Goal: Task Accomplishment & Management: Manage account settings

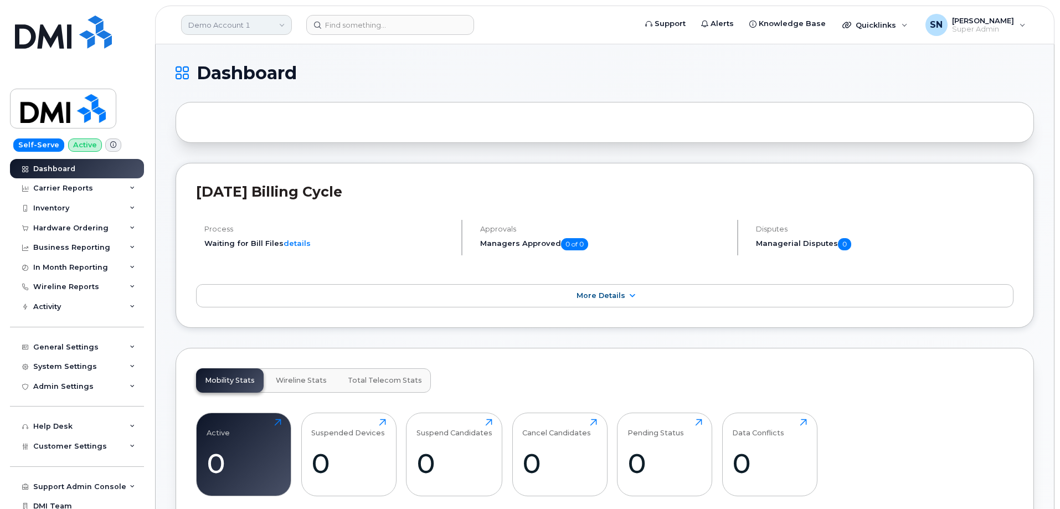
click at [233, 23] on link "Demo Account 1" at bounding box center [236, 25] width 111 height 20
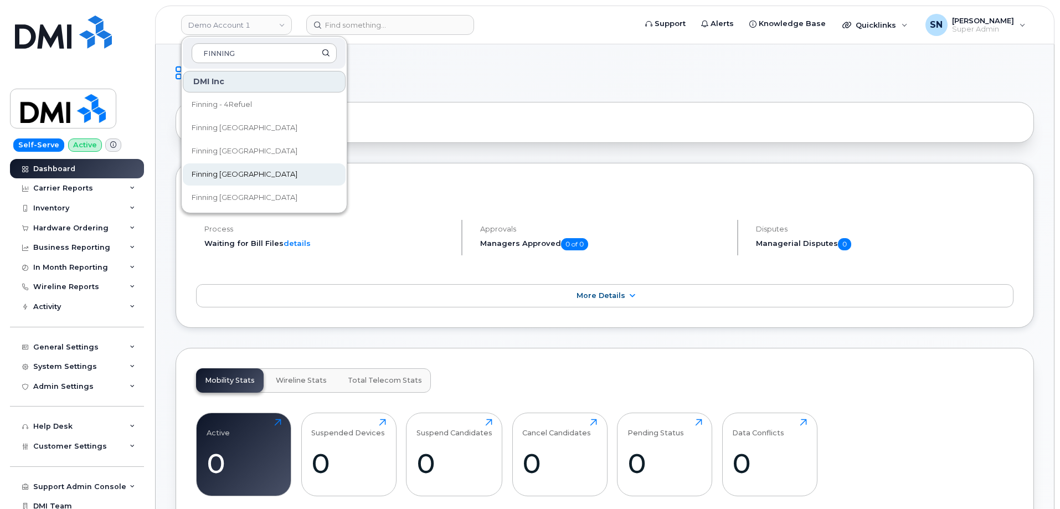
type input "FINNING"
click at [252, 174] on link "Finning [GEOGRAPHIC_DATA]" at bounding box center [264, 174] width 163 height 22
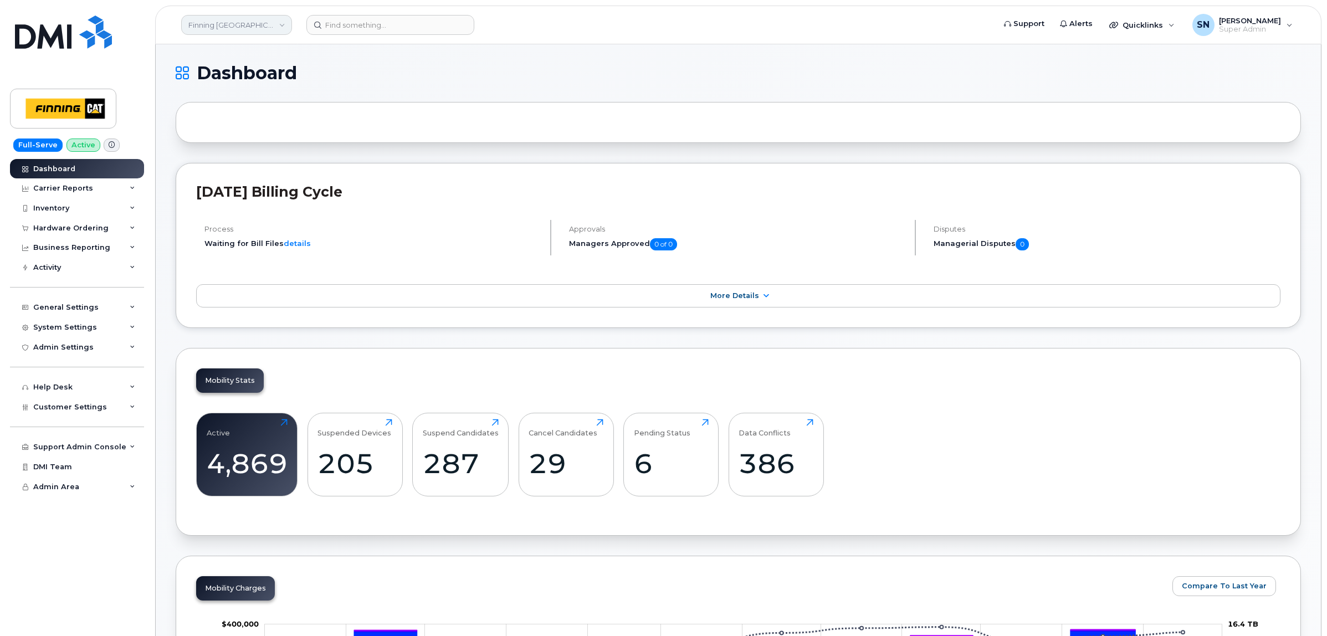
click at [201, 18] on link "Finning [GEOGRAPHIC_DATA]" at bounding box center [236, 25] width 111 height 20
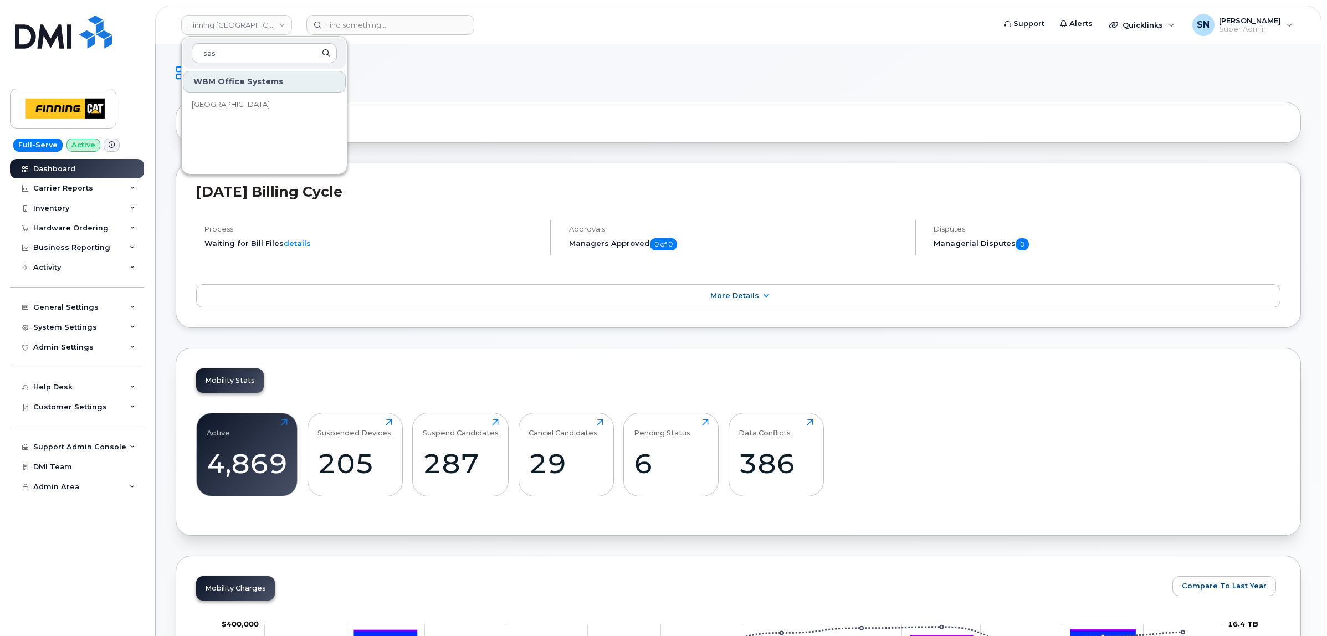
type input "sas"
click at [228, 99] on span "[GEOGRAPHIC_DATA]" at bounding box center [231, 104] width 78 height 11
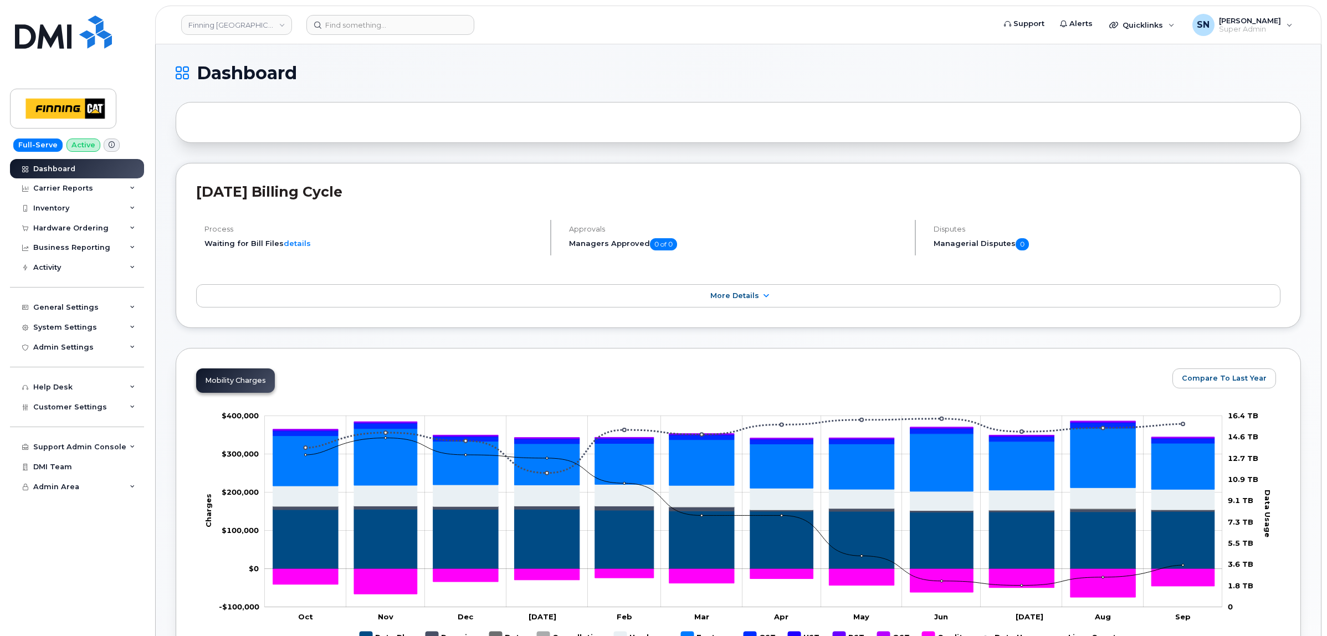
click at [468, 163] on div "[DATE] Billing Cycle Process Waiting for Bill Files details Approvals Managers …" at bounding box center [738, 245] width 1125 height 165
click at [215, 23] on link "Finning Canada" at bounding box center [236, 25] width 111 height 20
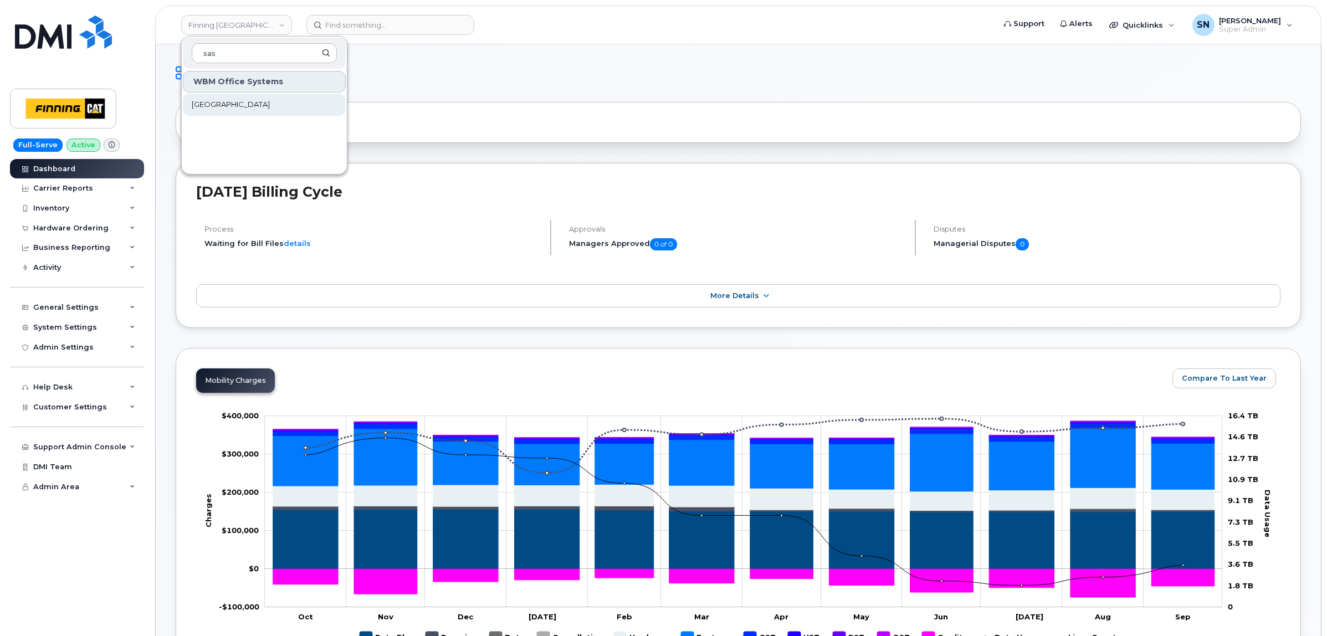
type input "sas"
click at [226, 110] on span "[GEOGRAPHIC_DATA]" at bounding box center [231, 104] width 78 height 11
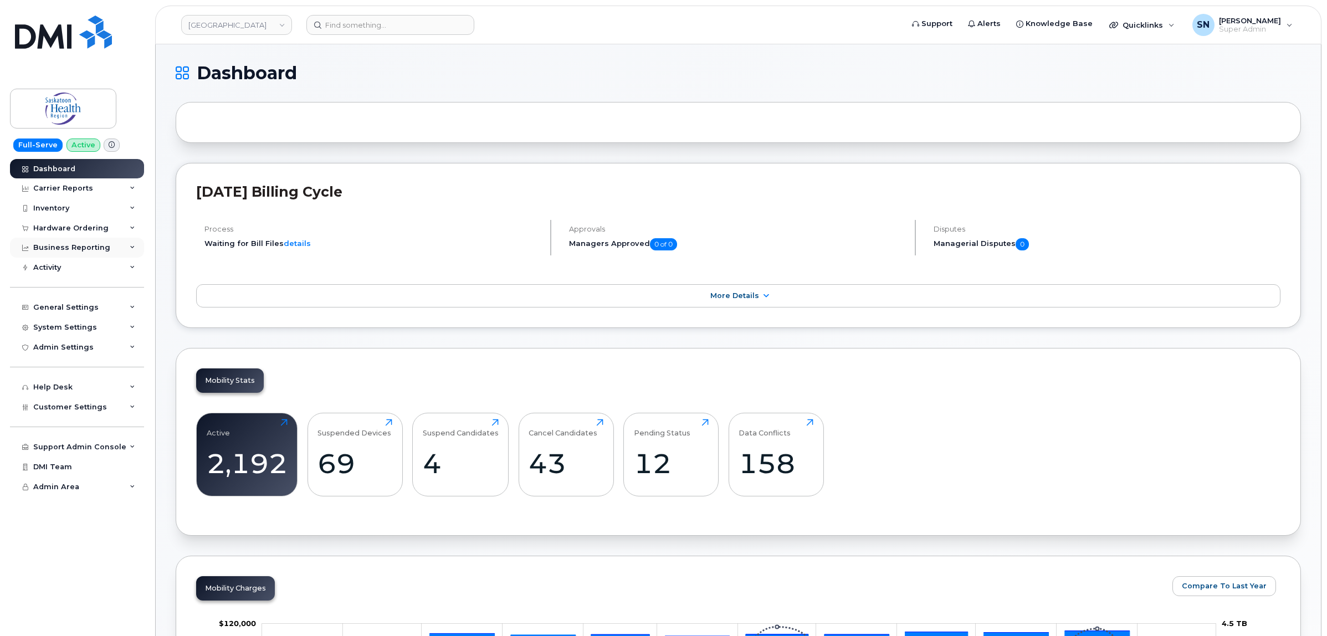
click at [79, 239] on div "Business Reporting" at bounding box center [77, 248] width 134 height 20
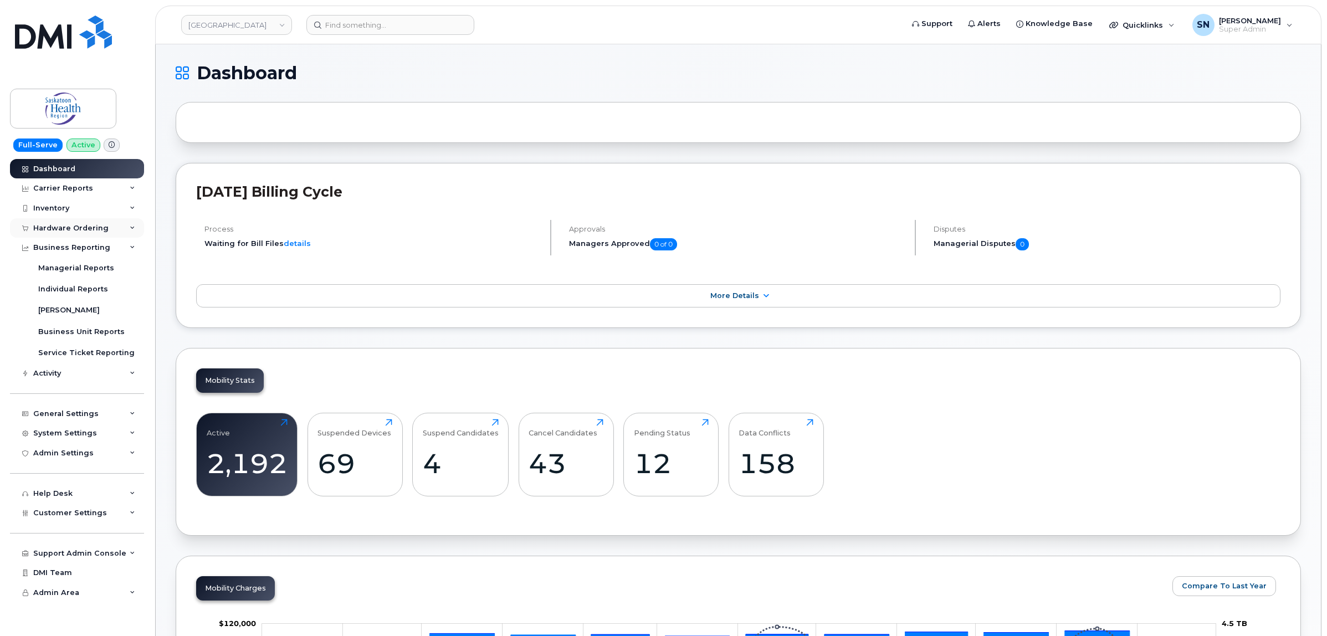
click at [74, 231] on div "Hardware Ordering" at bounding box center [70, 228] width 75 height 9
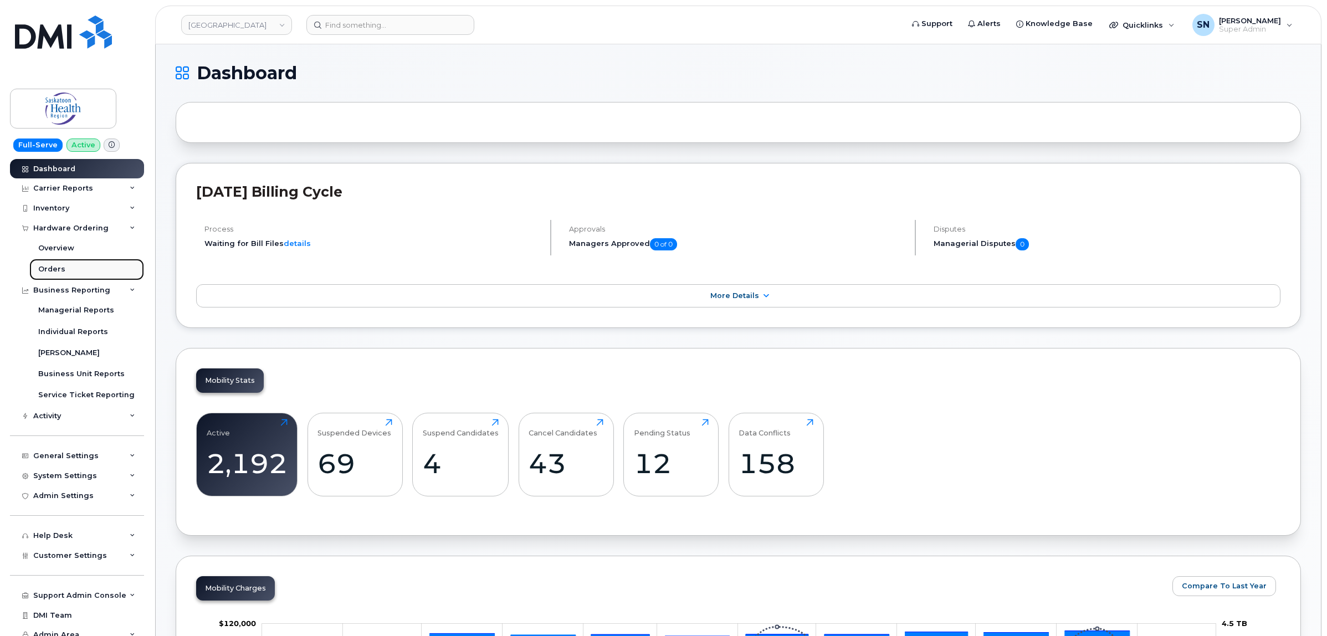
click at [48, 266] on div "Orders" at bounding box center [51, 269] width 27 height 10
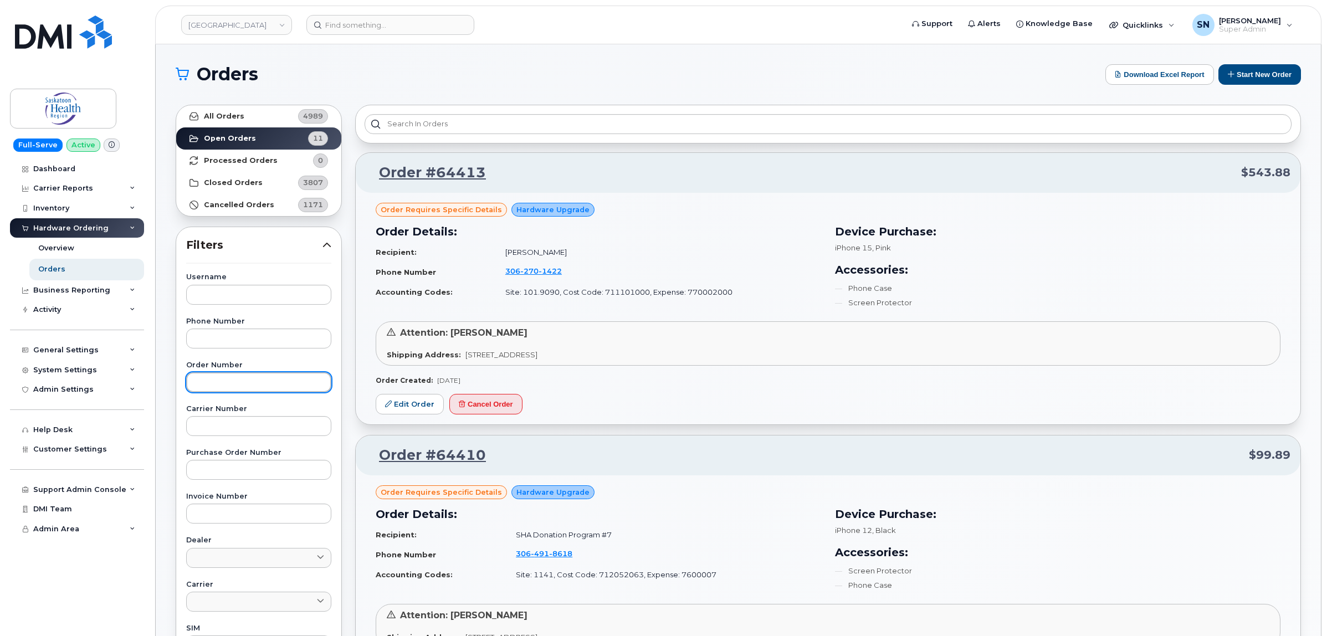
click at [255, 386] on input "text" at bounding box center [258, 382] width 145 height 20
type input "64173"
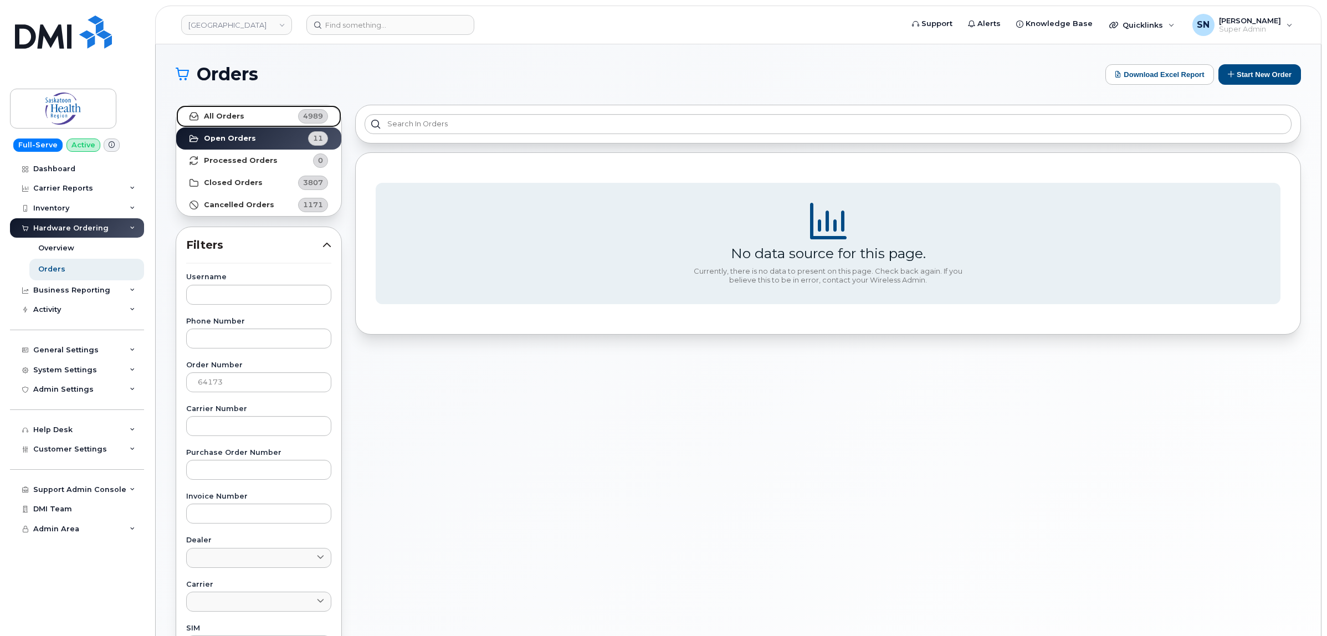
click at [218, 120] on strong "All Orders" at bounding box center [224, 116] width 40 height 9
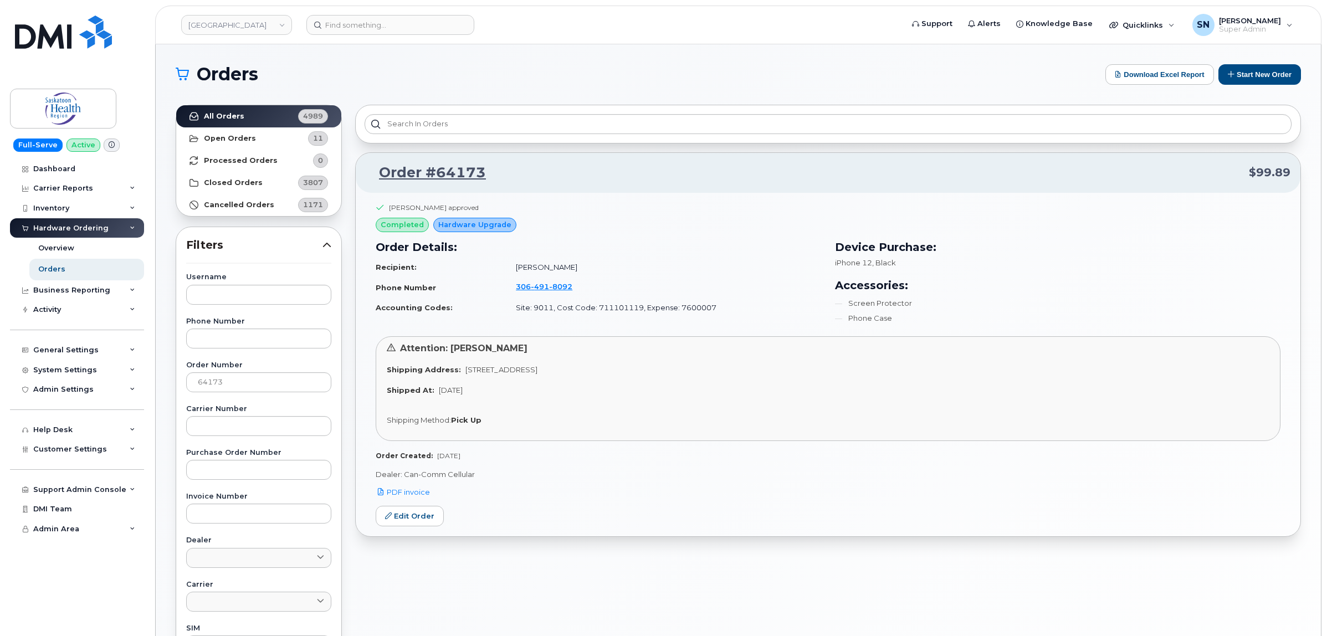
drag, startPoint x: 87, startPoint y: 370, endPoint x: 50, endPoint y: 341, distance: 46.9
click at [50, 341] on div "General Settings My Account Approval Mapping Financial Lead Mapping Locations M…" at bounding box center [78, 340] width 137 height 40
click at [54, 352] on div "General Settings" at bounding box center [65, 350] width 65 height 9
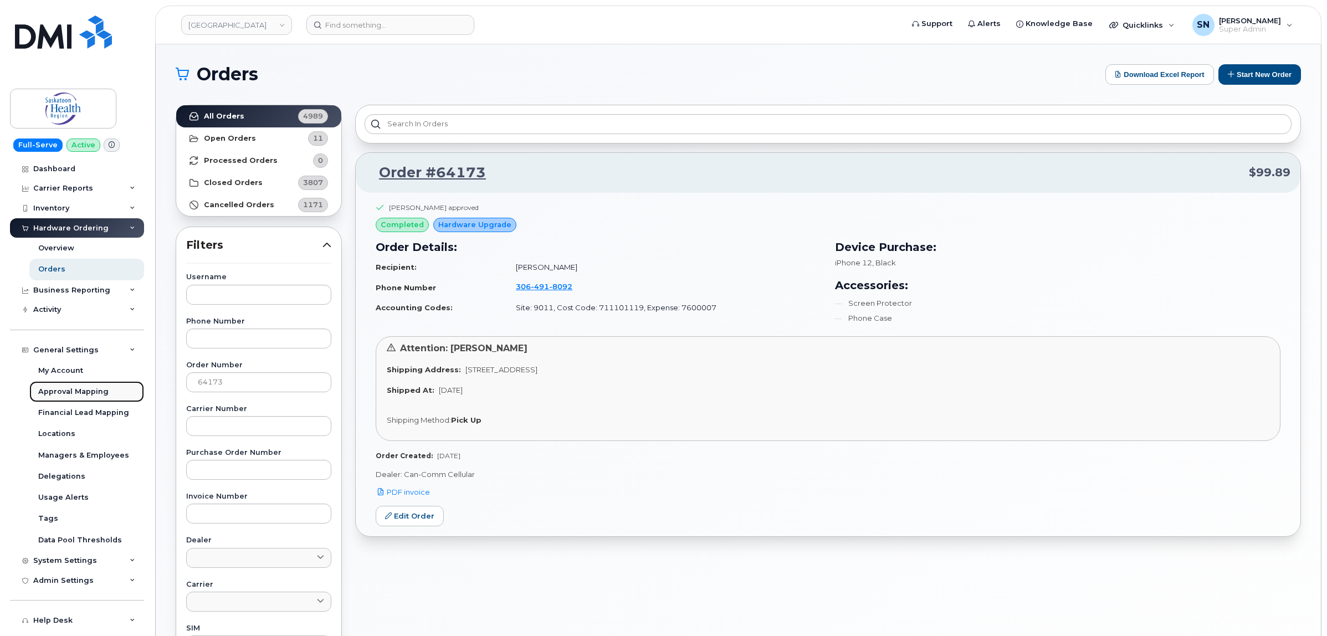
click at [79, 397] on div "Approval Mapping" at bounding box center [73, 392] width 70 height 10
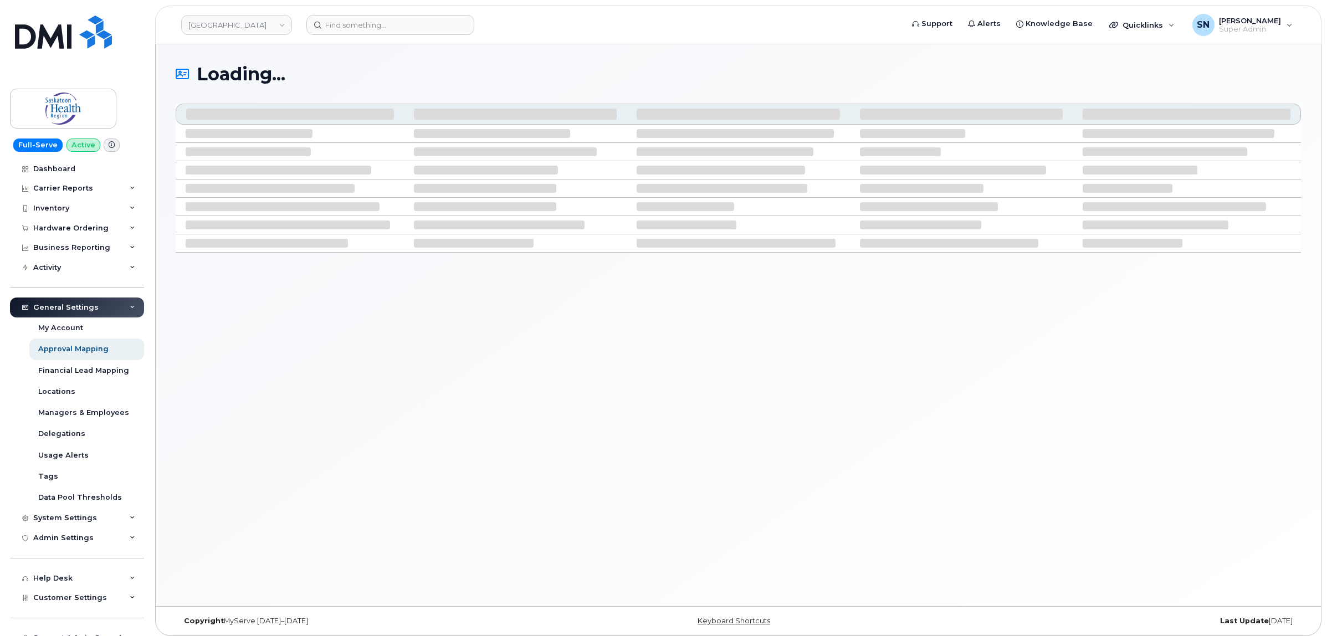
click at [74, 296] on div "General Settings My Account Approval Mapping Financial Lead Mapping Locations M…" at bounding box center [78, 392] width 137 height 231
click at [73, 307] on div "General Settings" at bounding box center [65, 307] width 65 height 9
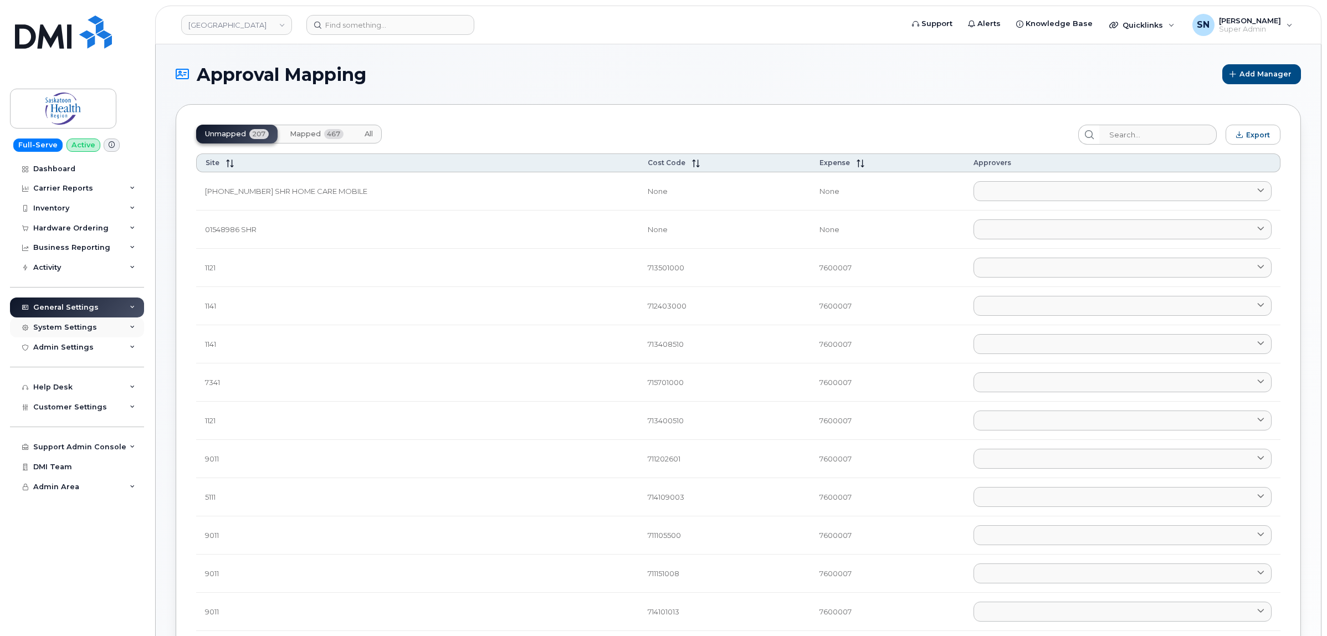
click at [75, 325] on div "System Settings" at bounding box center [65, 327] width 64 height 9
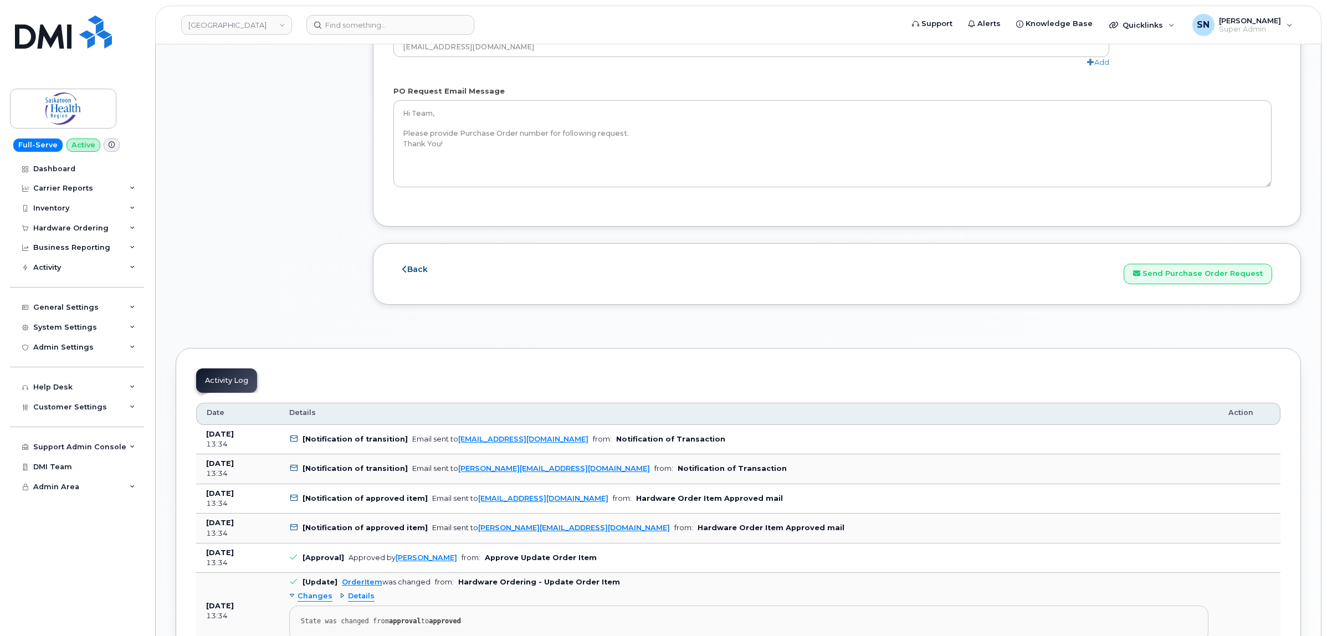
scroll to position [1246, 0]
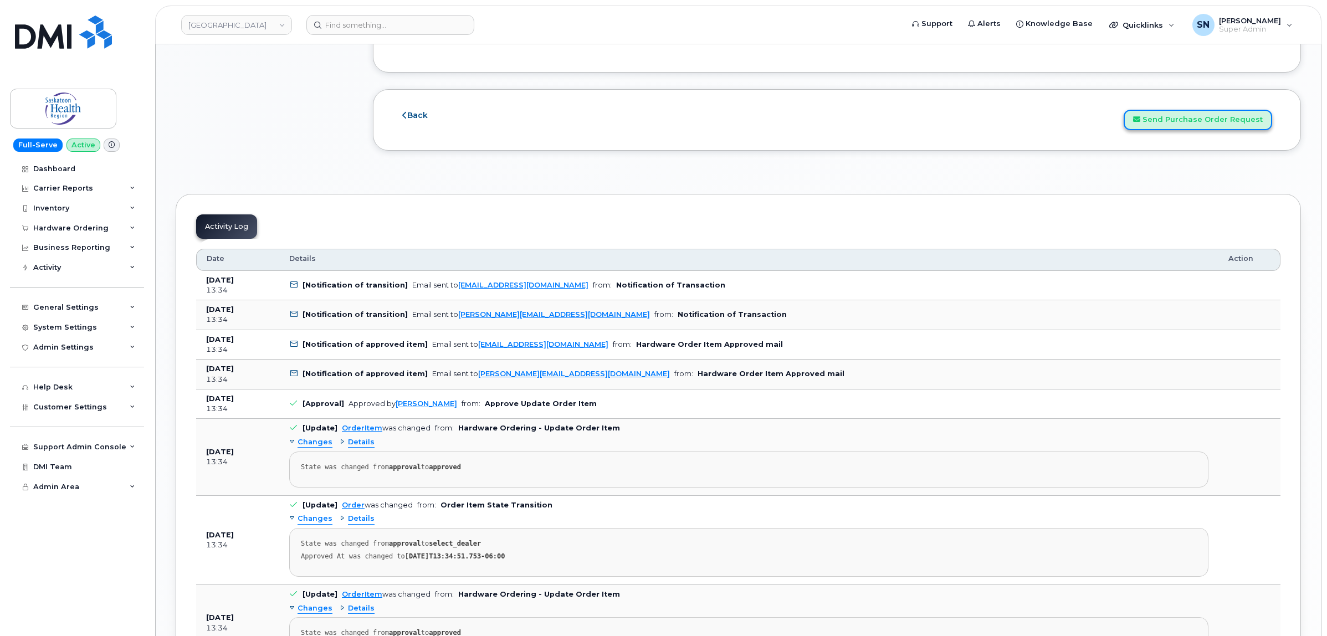
click at [1202, 125] on button "Send Purchase Order Request" at bounding box center [1197, 120] width 148 height 20
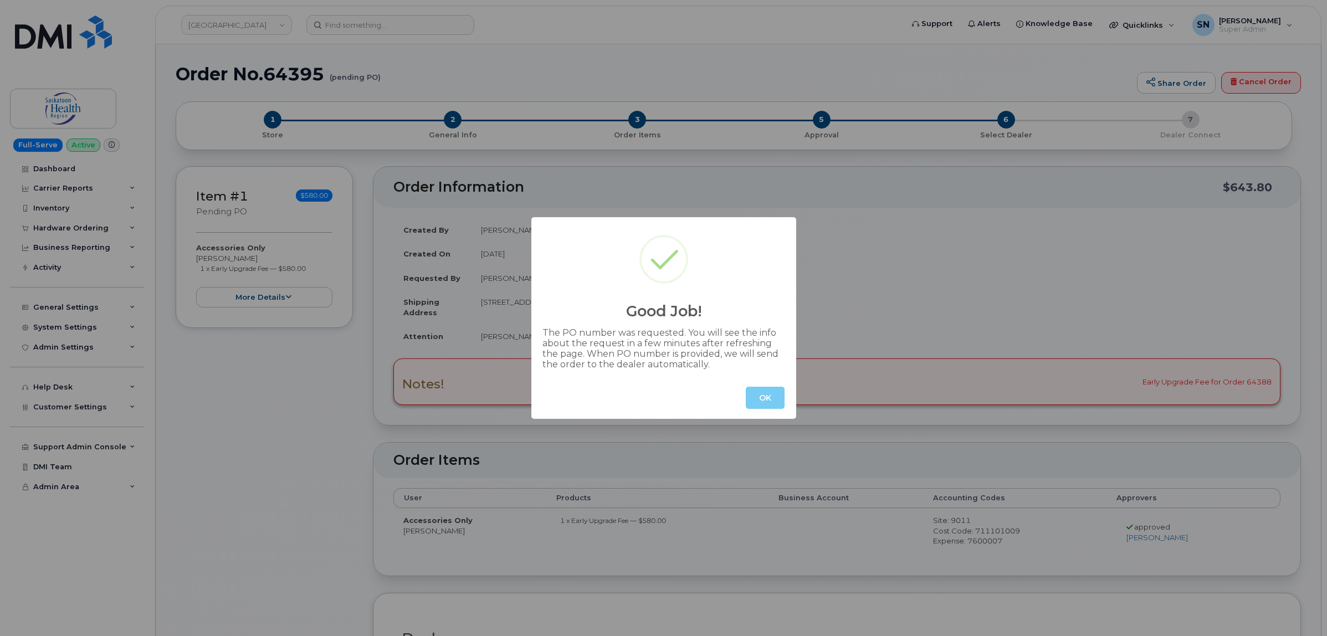
click at [757, 392] on button "OK" at bounding box center [765, 398] width 39 height 22
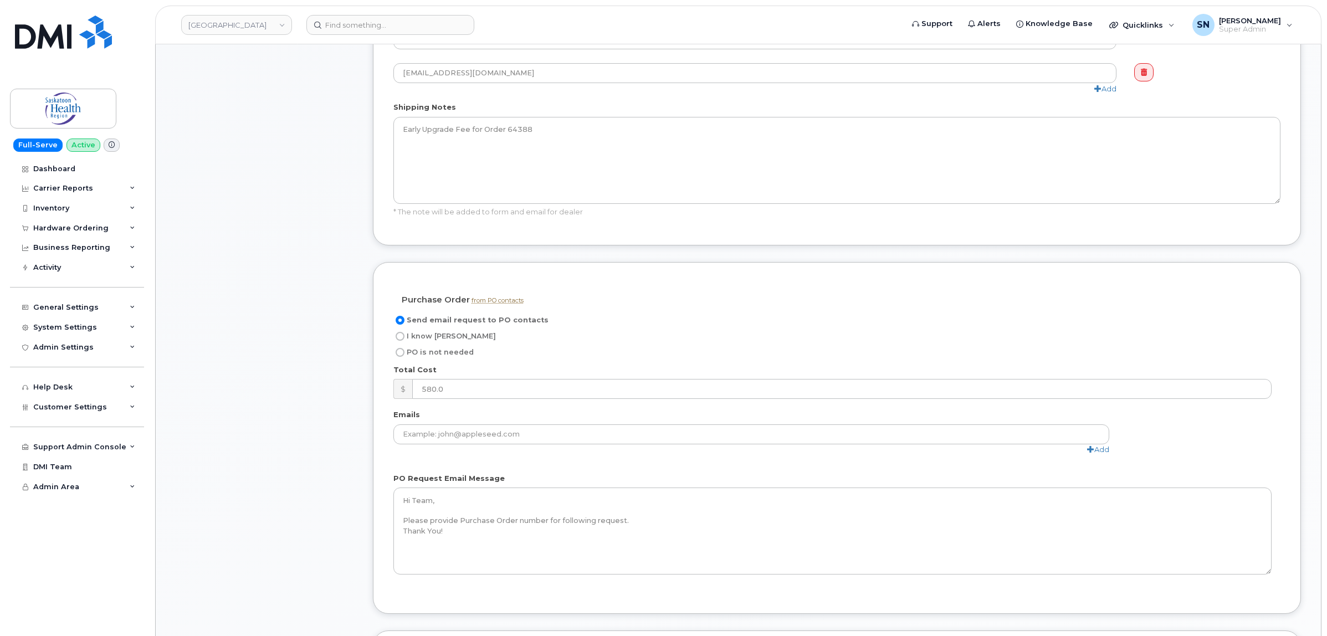
scroll to position [1039, 0]
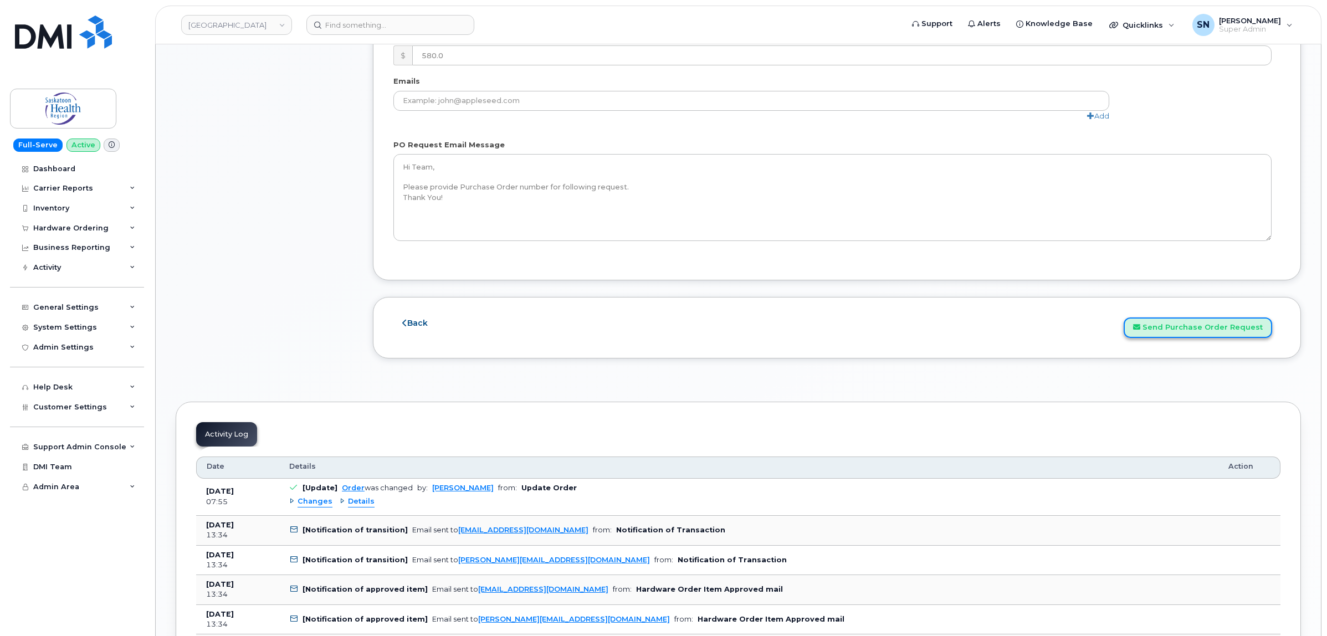
click at [1242, 327] on button "Send Purchase Order Request" at bounding box center [1197, 327] width 148 height 20
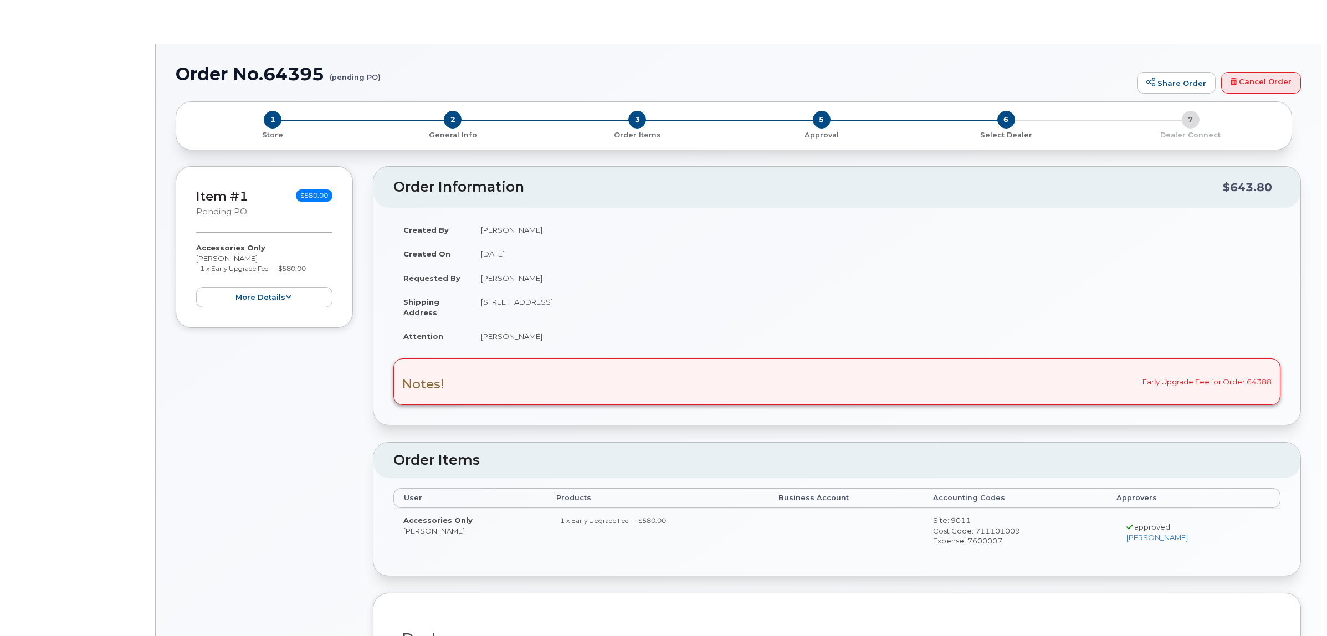
radio input "false"
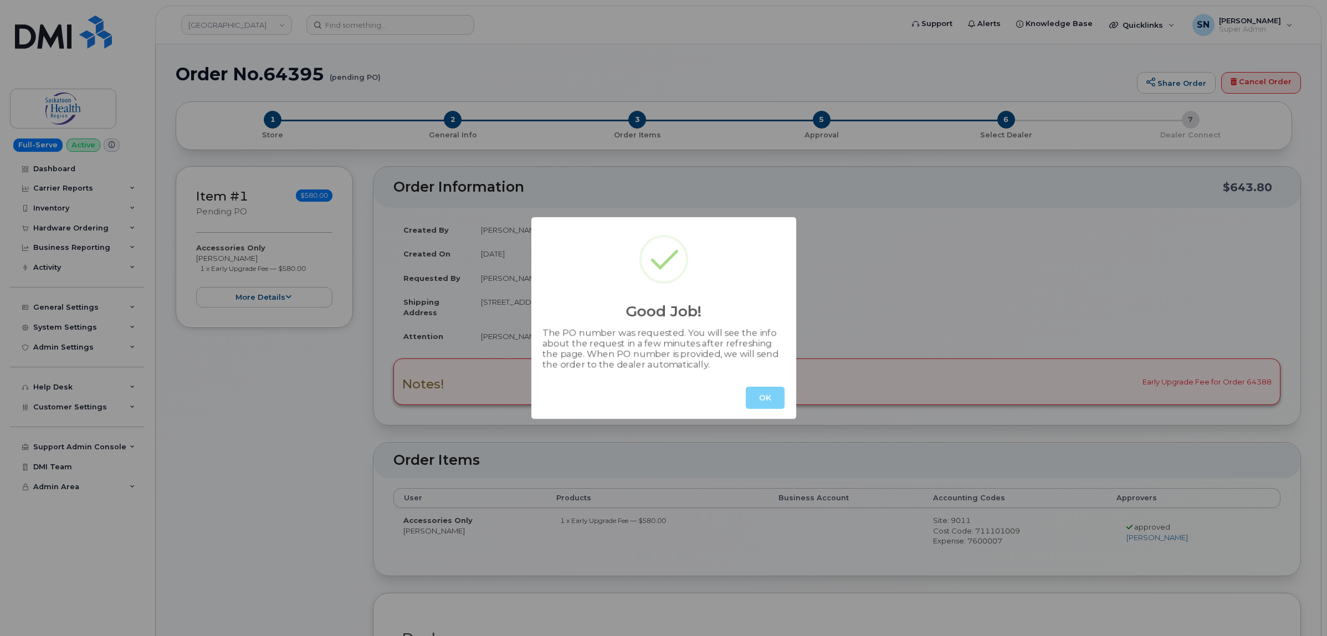
type textarea "Early Upgrade Fee for Order 64388"
radio input "true"
click at [765, 391] on button "OK" at bounding box center [765, 398] width 39 height 22
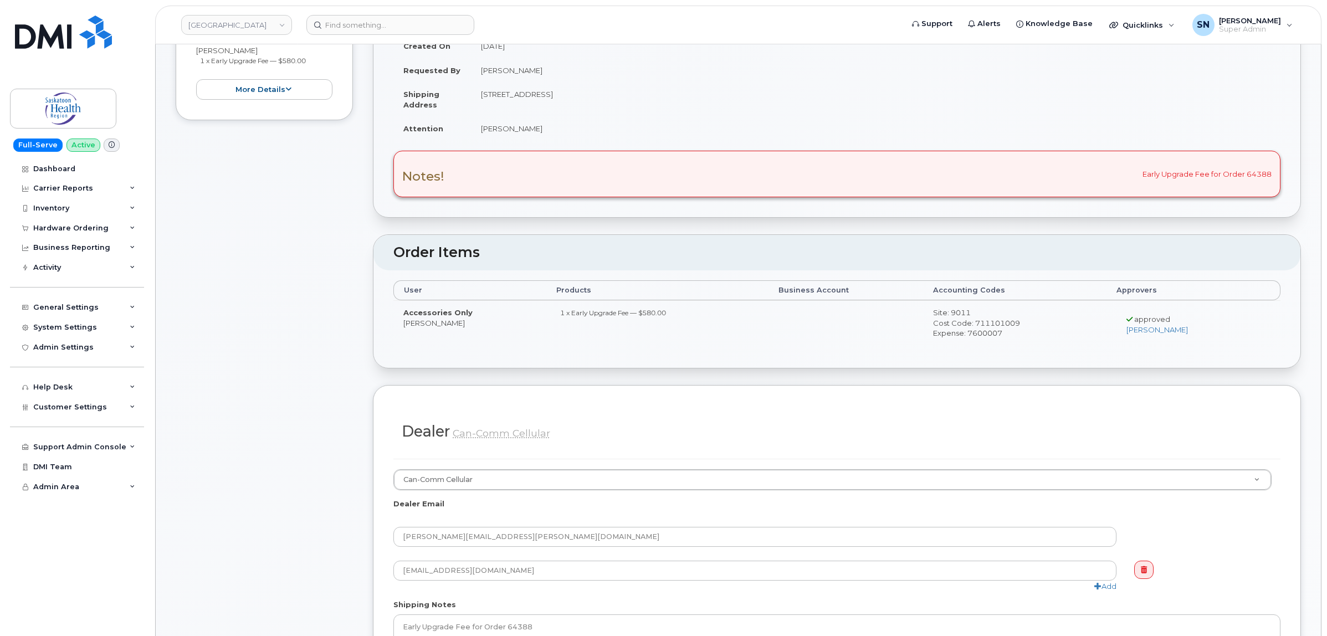
scroll to position [69, 0]
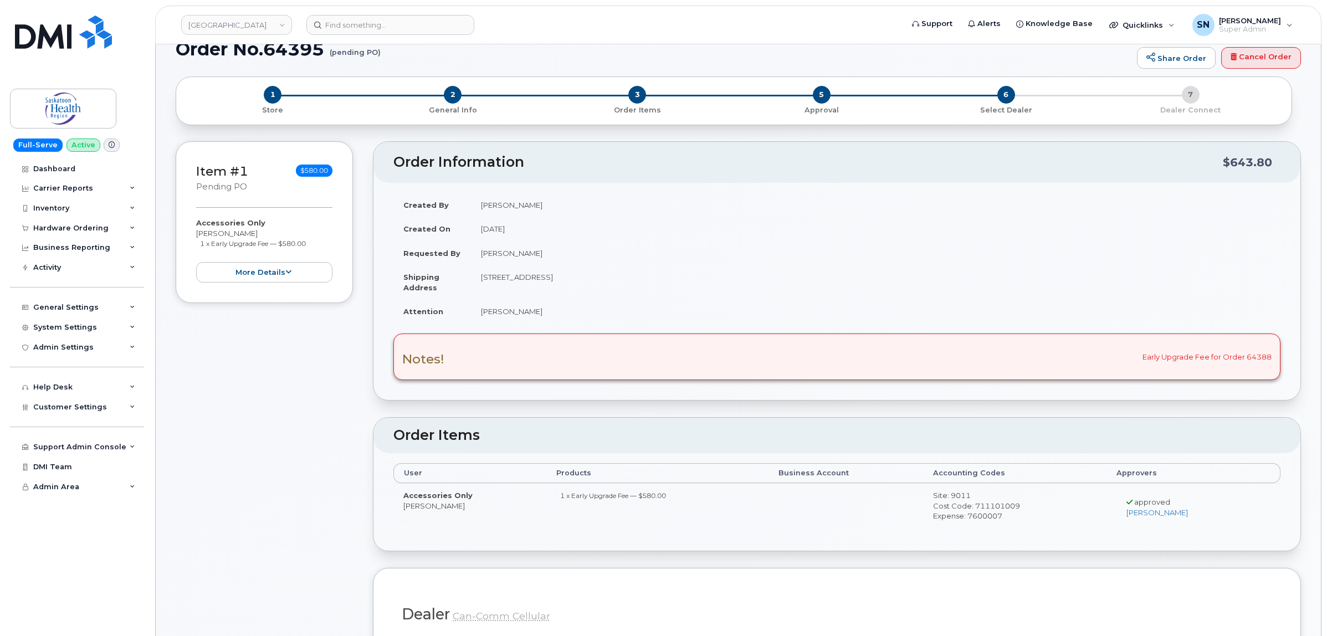
scroll to position [0, 0]
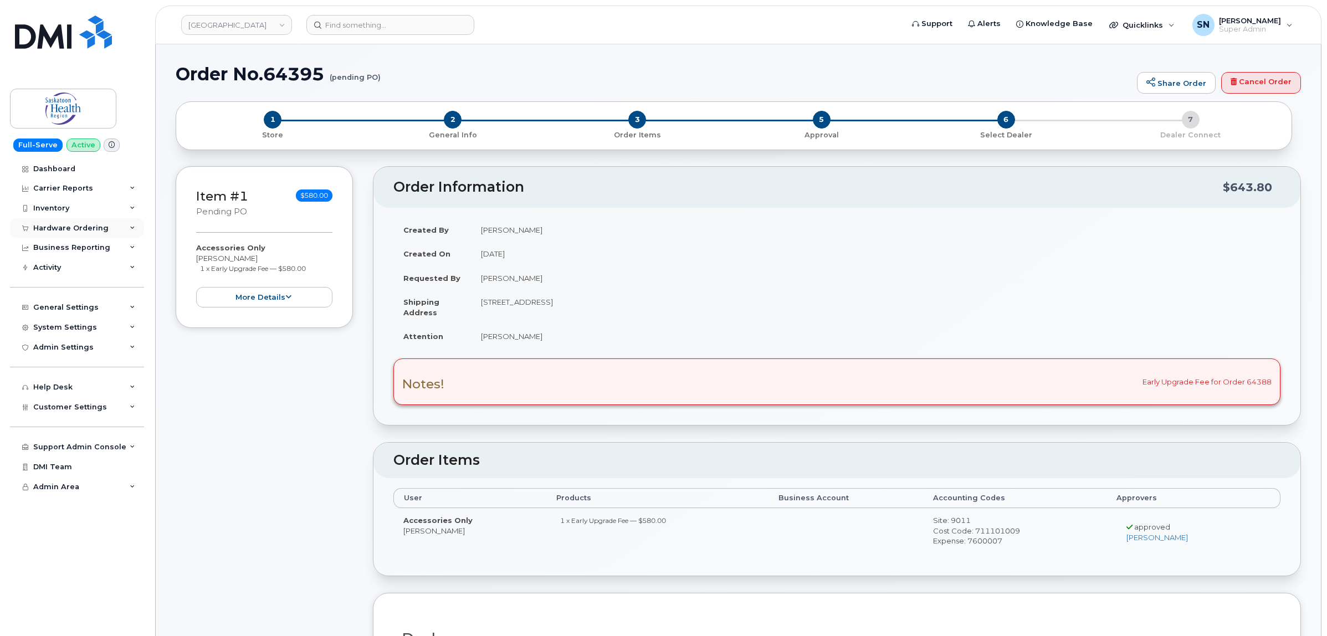
click at [63, 234] on div "Hardware Ordering" at bounding box center [77, 228] width 134 height 20
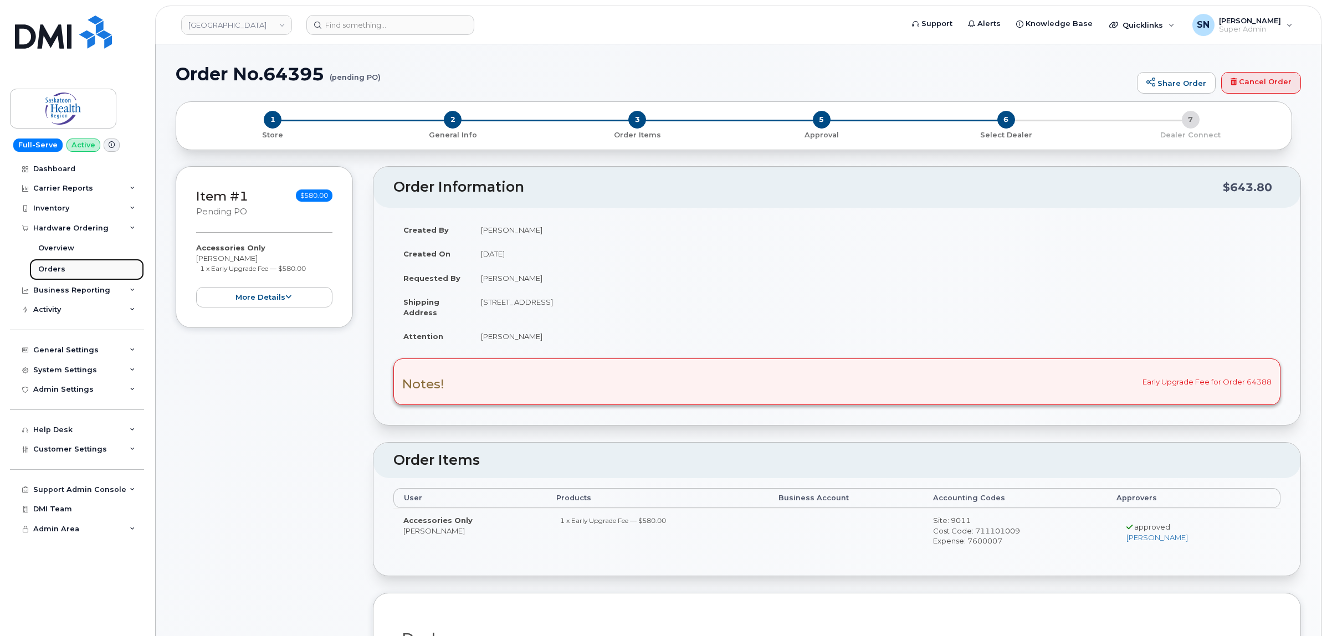
click at [54, 274] on div "Orders" at bounding box center [51, 269] width 27 height 10
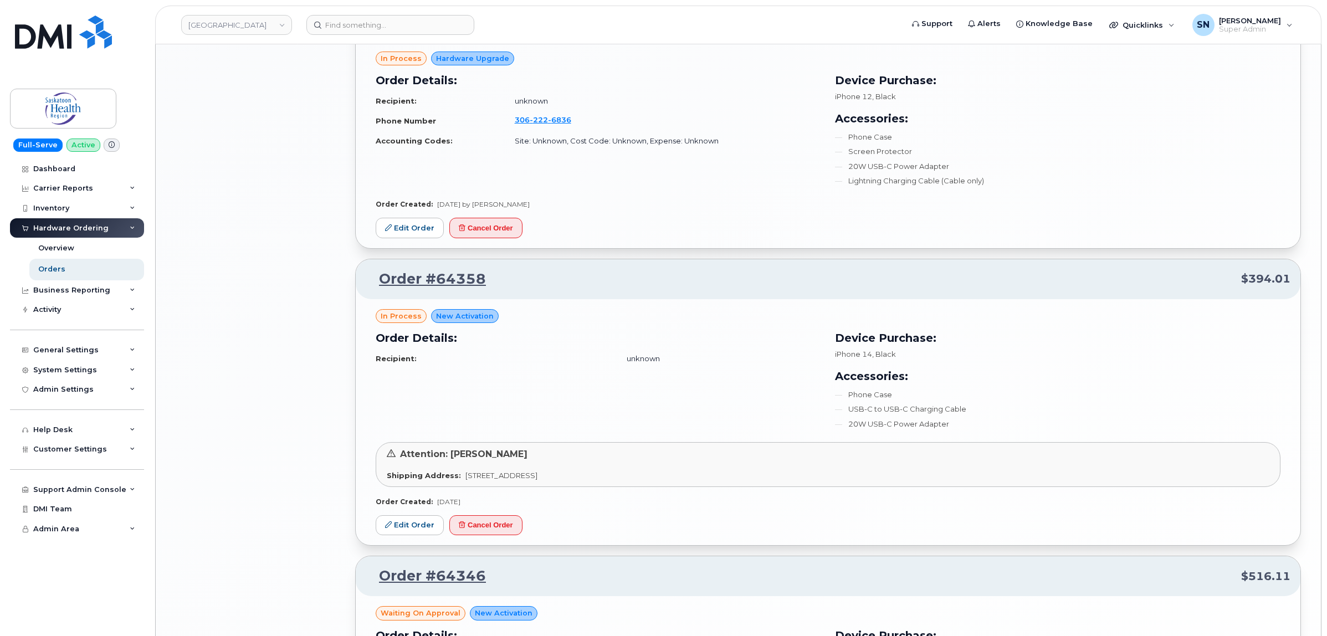
scroll to position [1662, 0]
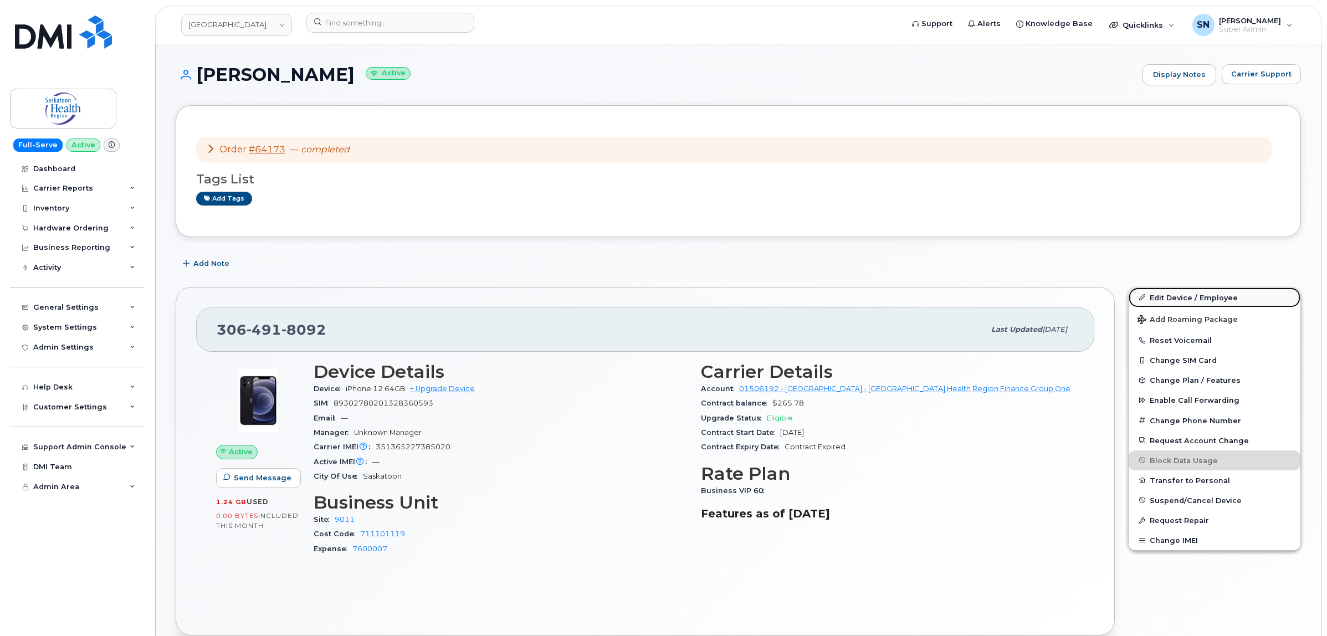
click at [1202, 292] on link "Edit Device / Employee" at bounding box center [1214, 297] width 172 height 20
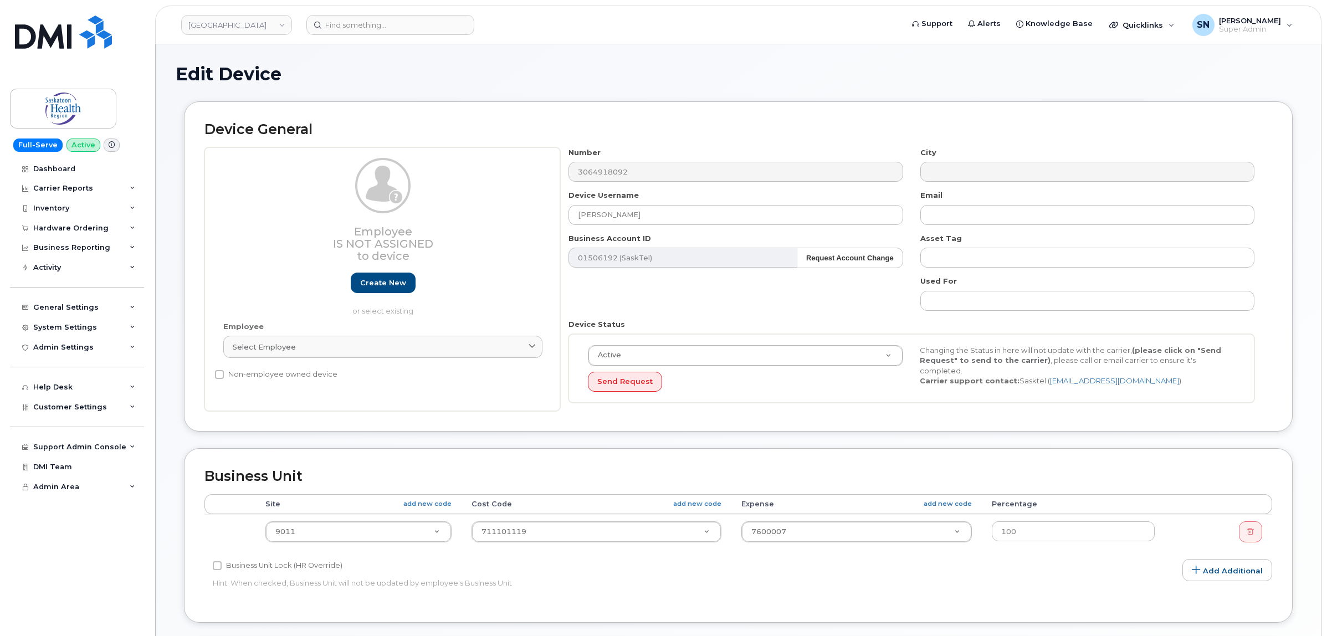
select select "18172"
paste input "101.7204"
type input "101.7204"
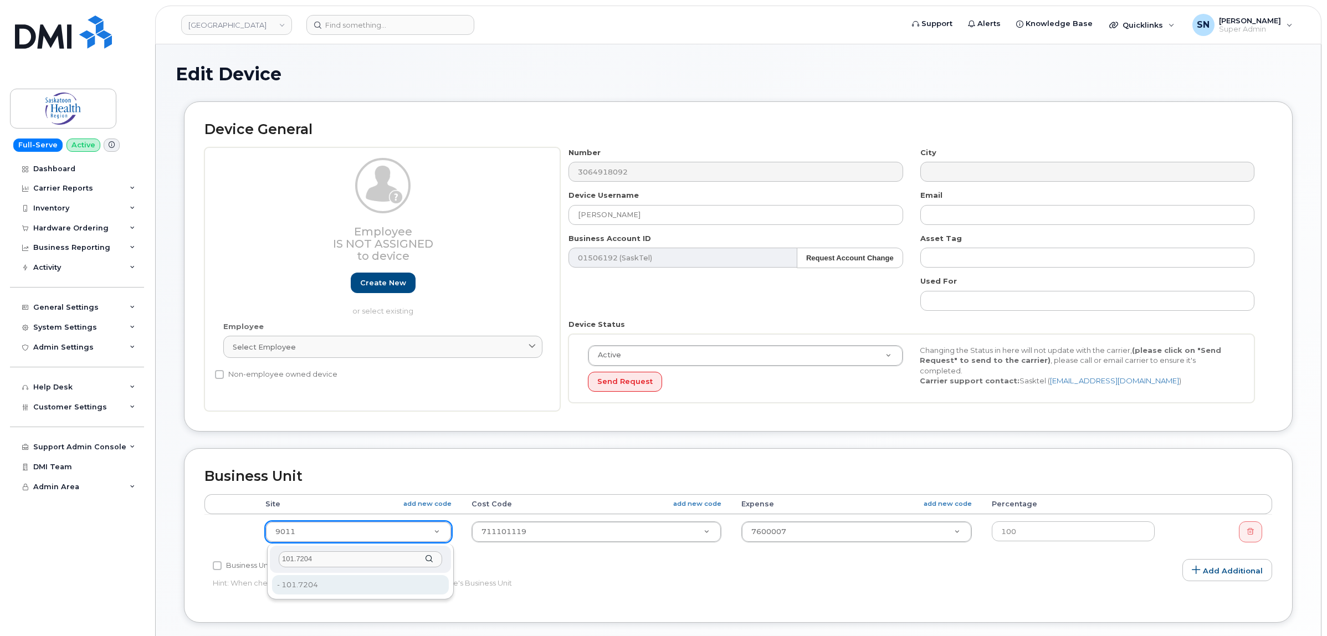
type input "101.7204"
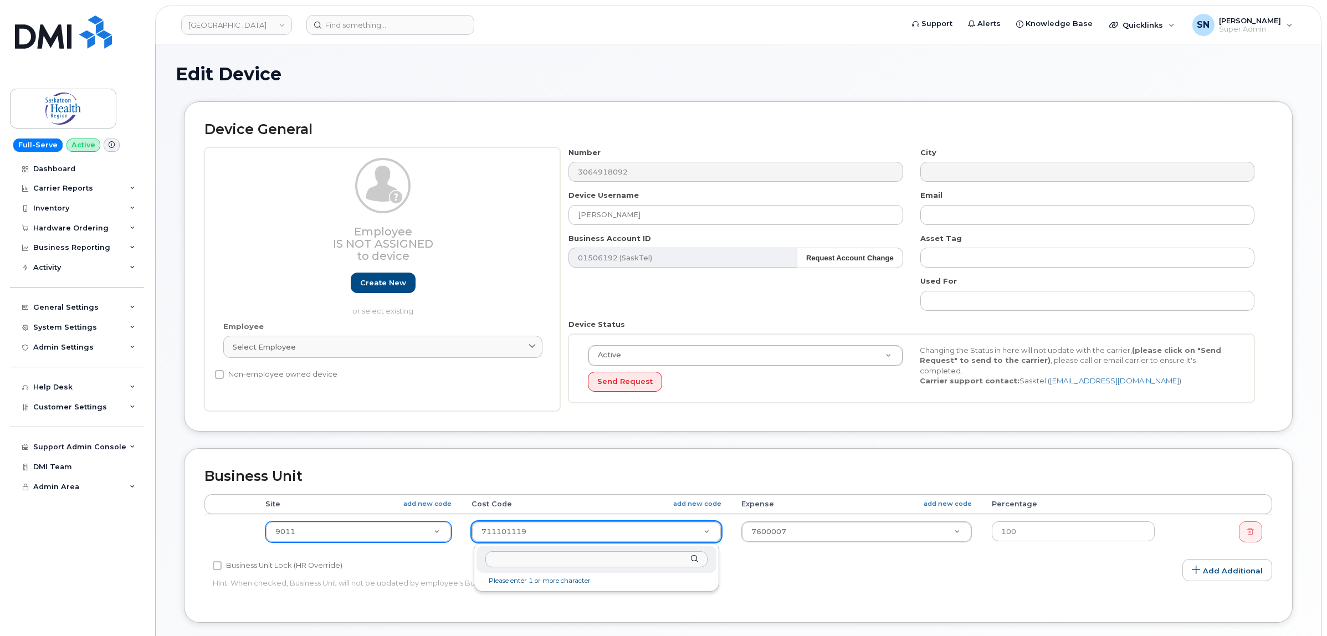
type input "71575920003"
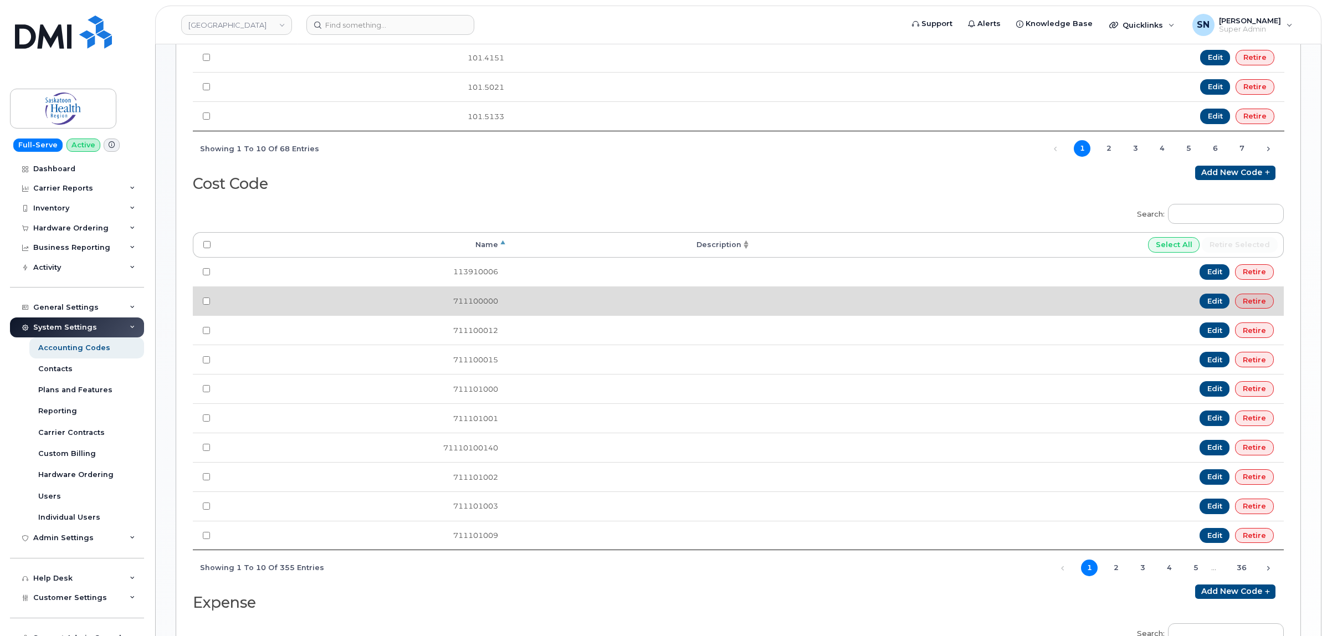
scroll to position [485, 0]
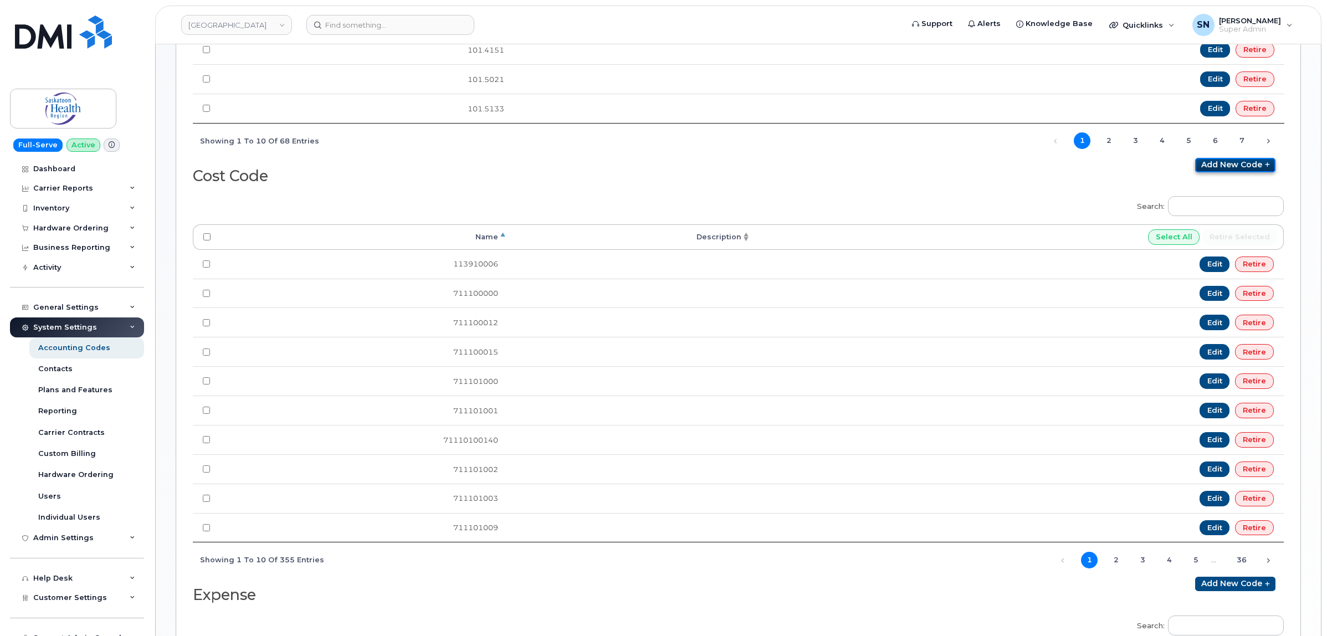
click at [1234, 172] on link "Add new code" at bounding box center [1235, 165] width 80 height 14
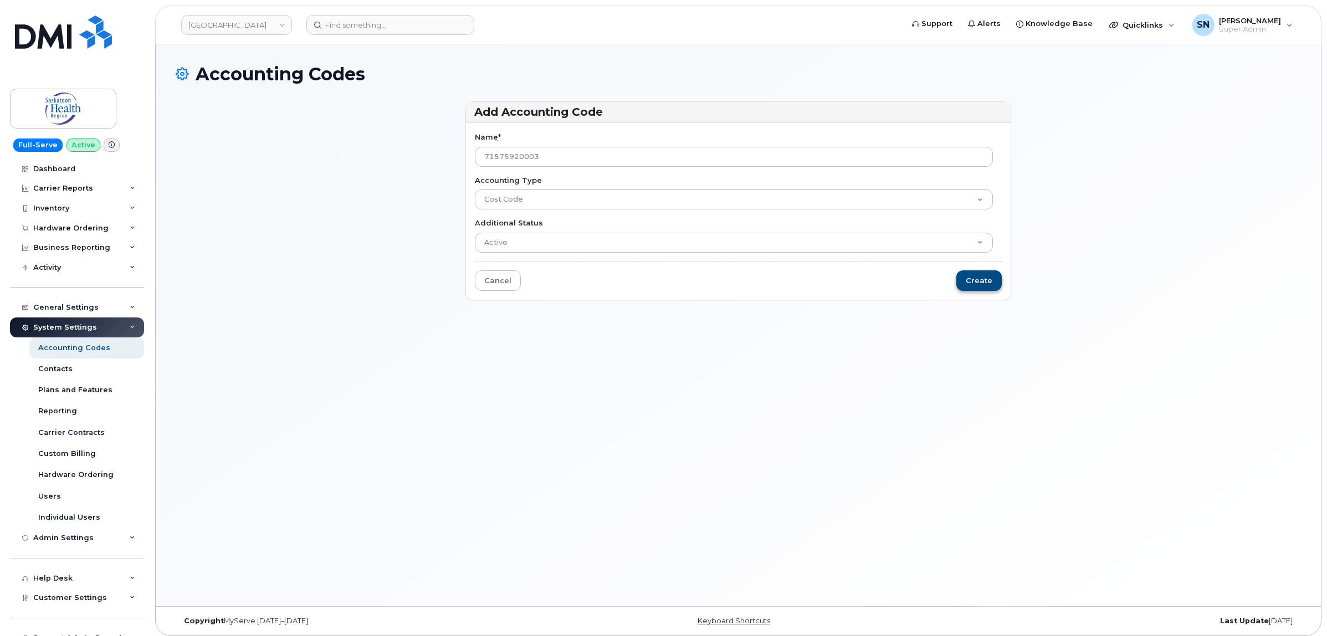
type input "71575920003"
click at [975, 283] on input "Create" at bounding box center [978, 280] width 45 height 20
type input "Saving..."
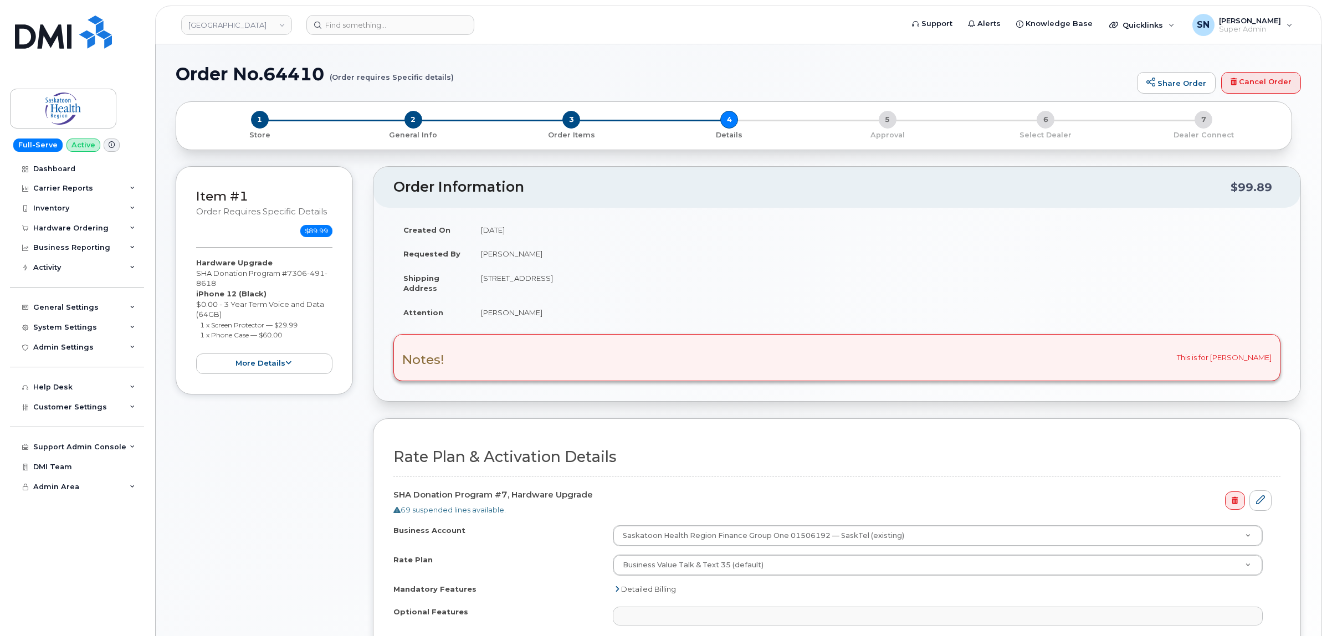
select select
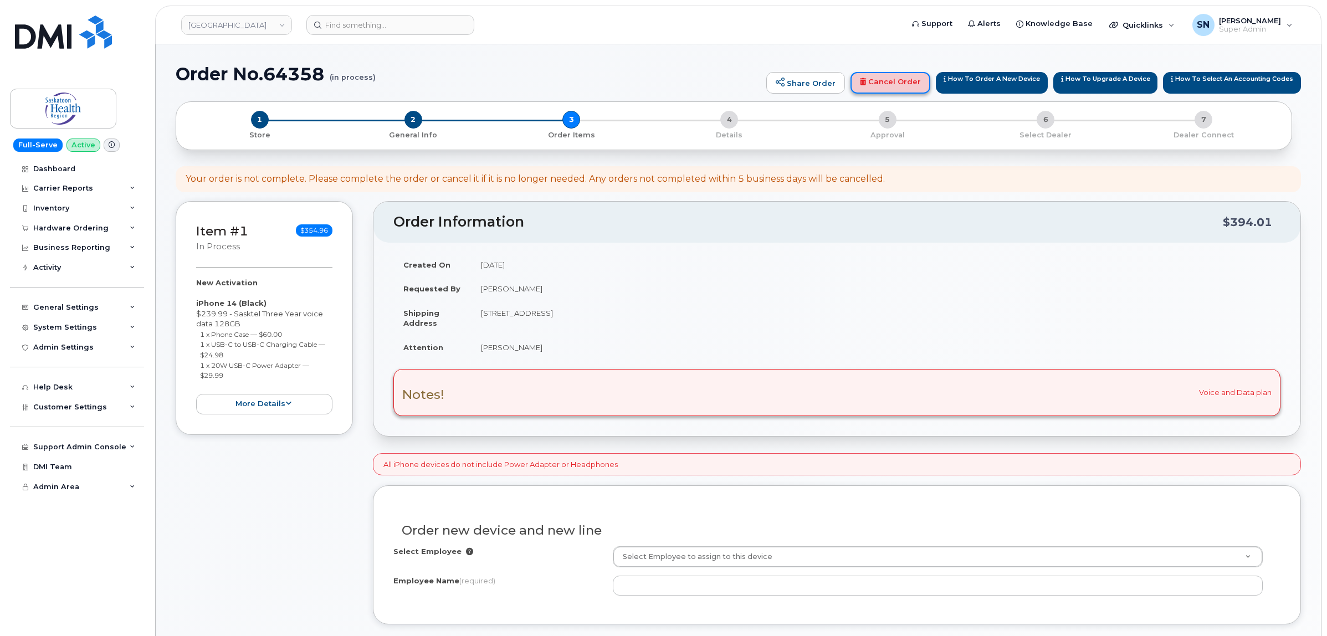
click at [909, 87] on link "Cancel Order" at bounding box center [890, 83] width 80 height 22
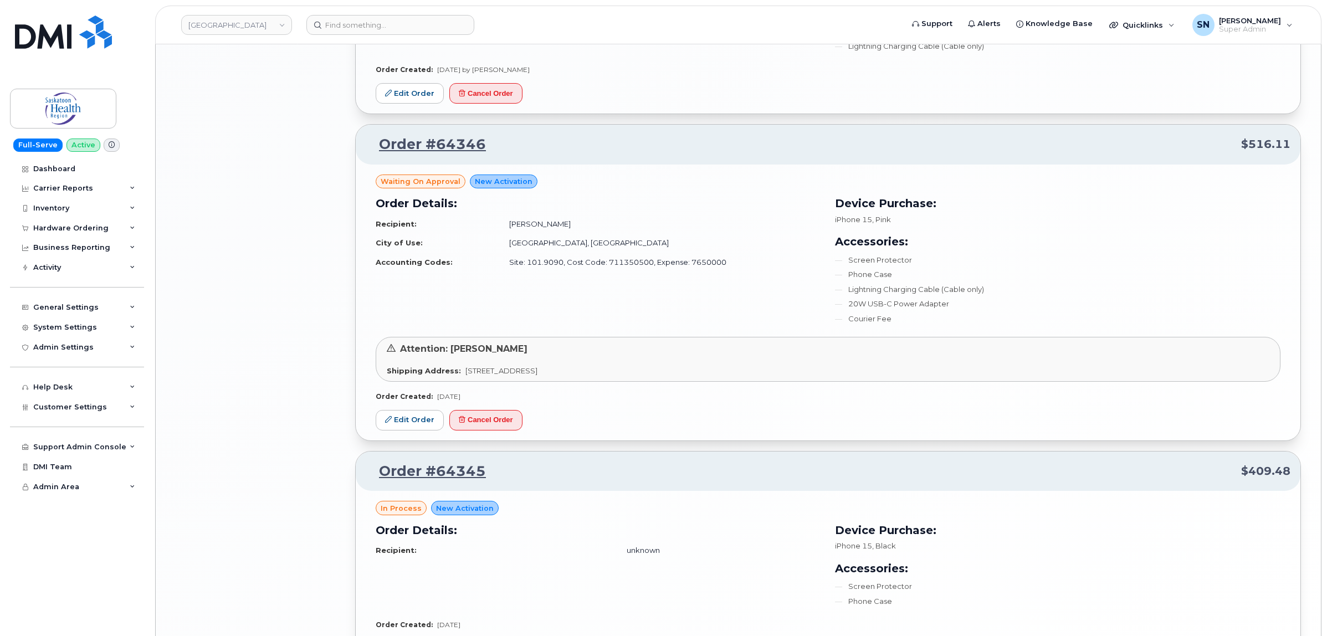
scroll to position [1790, 0]
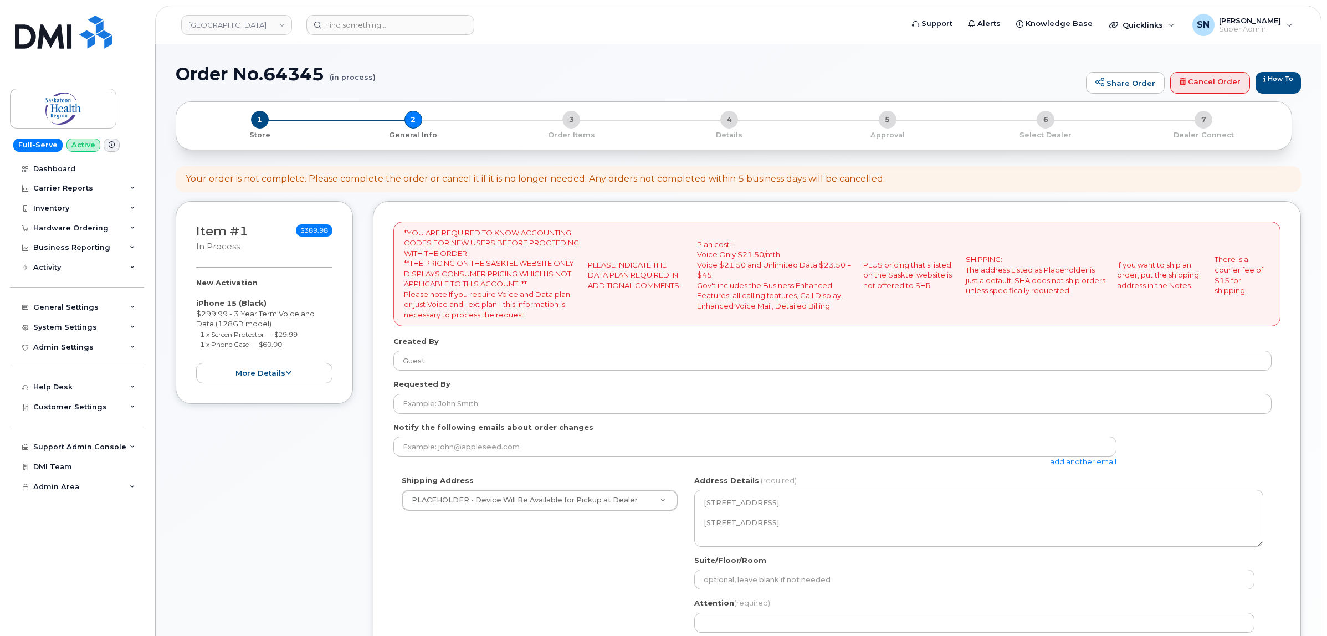
select select
click at [1188, 83] on link "Cancel Order" at bounding box center [1210, 83] width 80 height 22
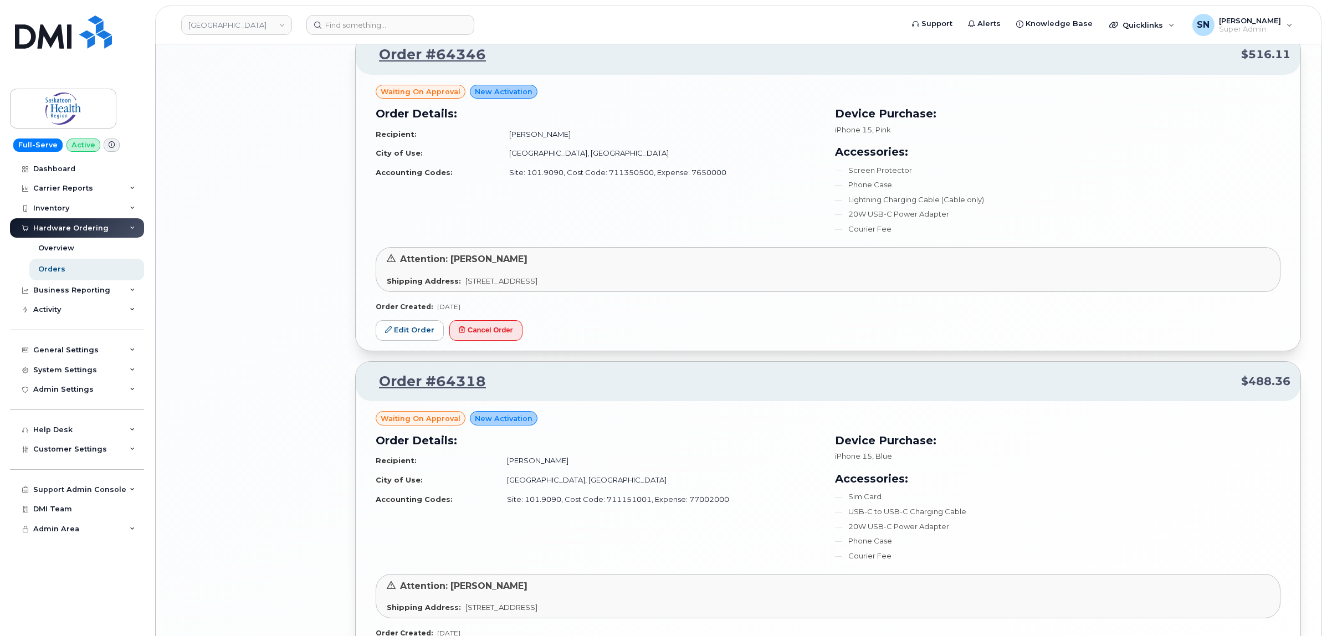
scroll to position [1888, 0]
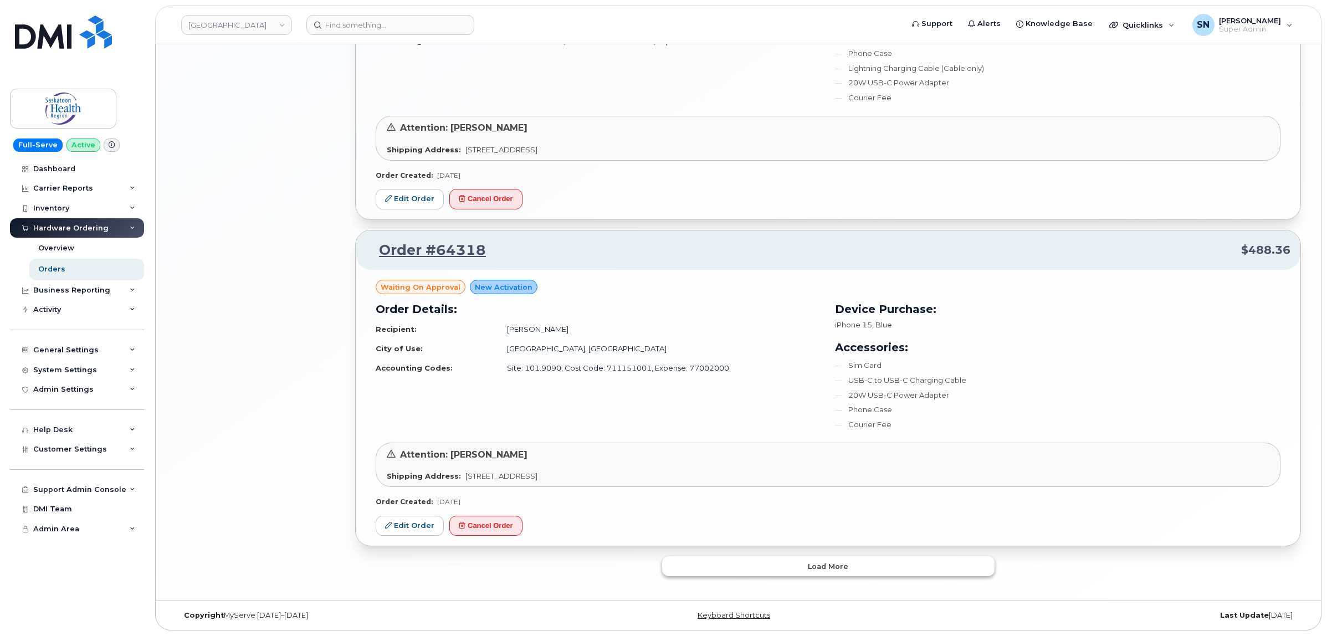
click at [824, 565] on span "Load more" at bounding box center [828, 566] width 40 height 11
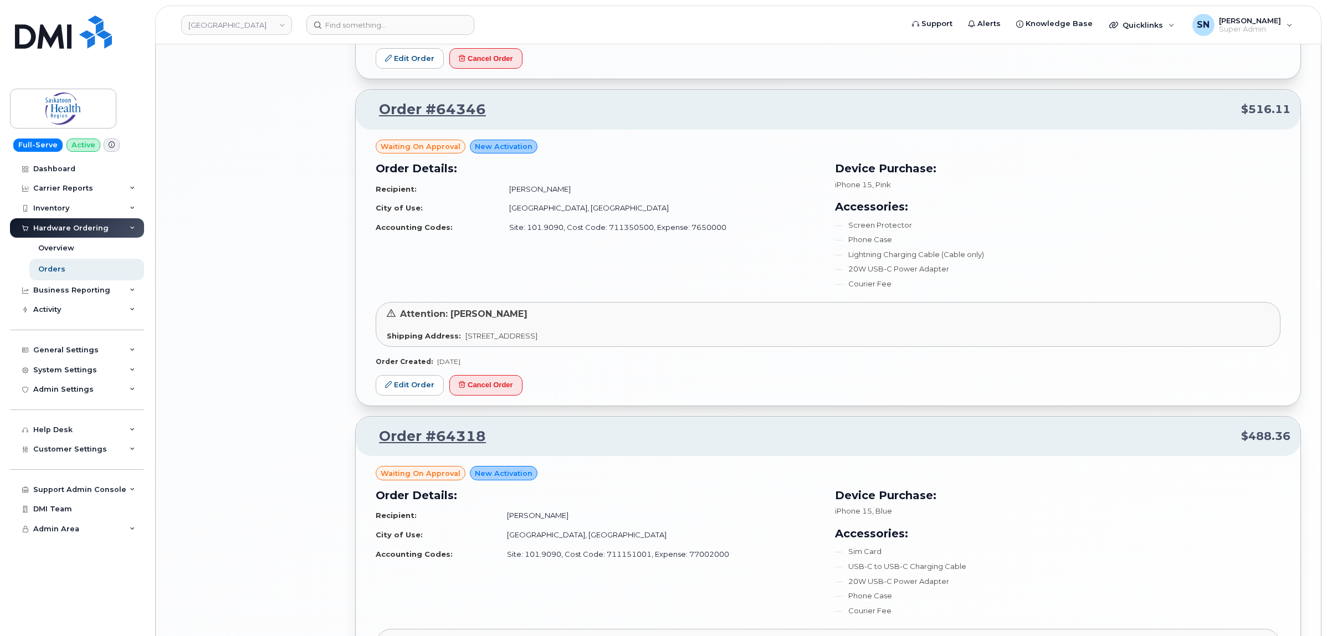
scroll to position [1627, 0]
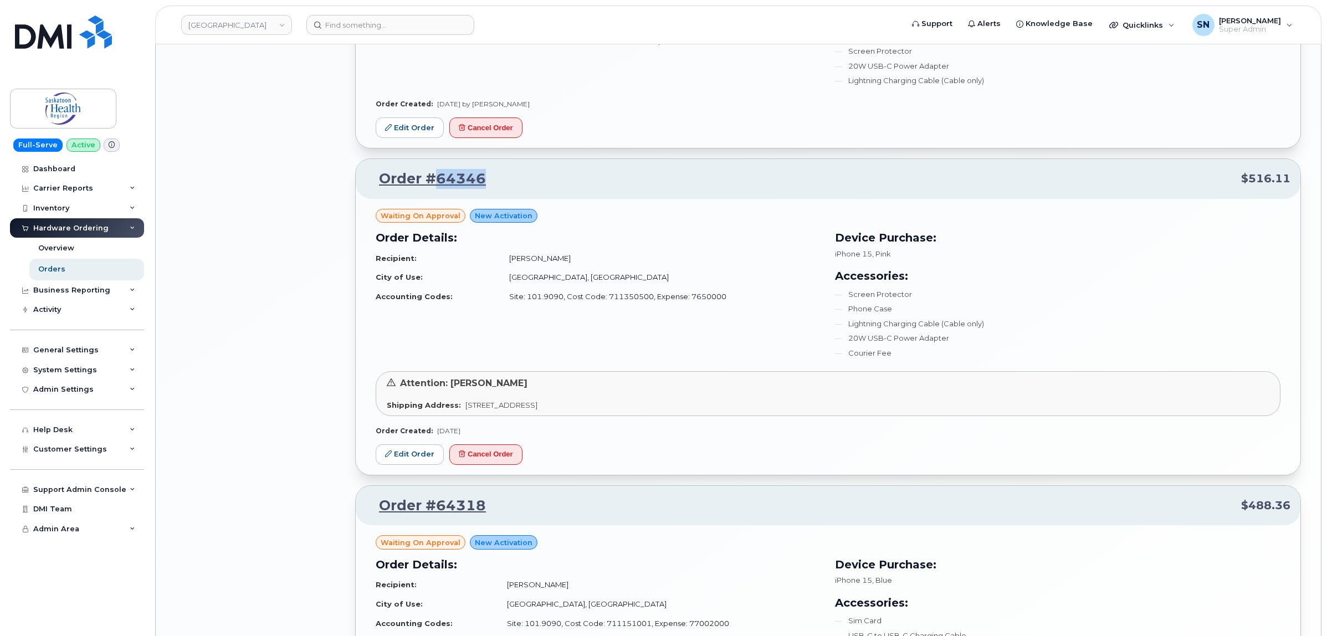
drag, startPoint x: 485, startPoint y: 182, endPoint x: 438, endPoint y: 173, distance: 47.3
click at [438, 173] on p "Order #64346 $516.11" at bounding box center [828, 179] width 925 height 20
copy link "64346"
click at [355, 25] on input at bounding box center [390, 25] width 168 height 20
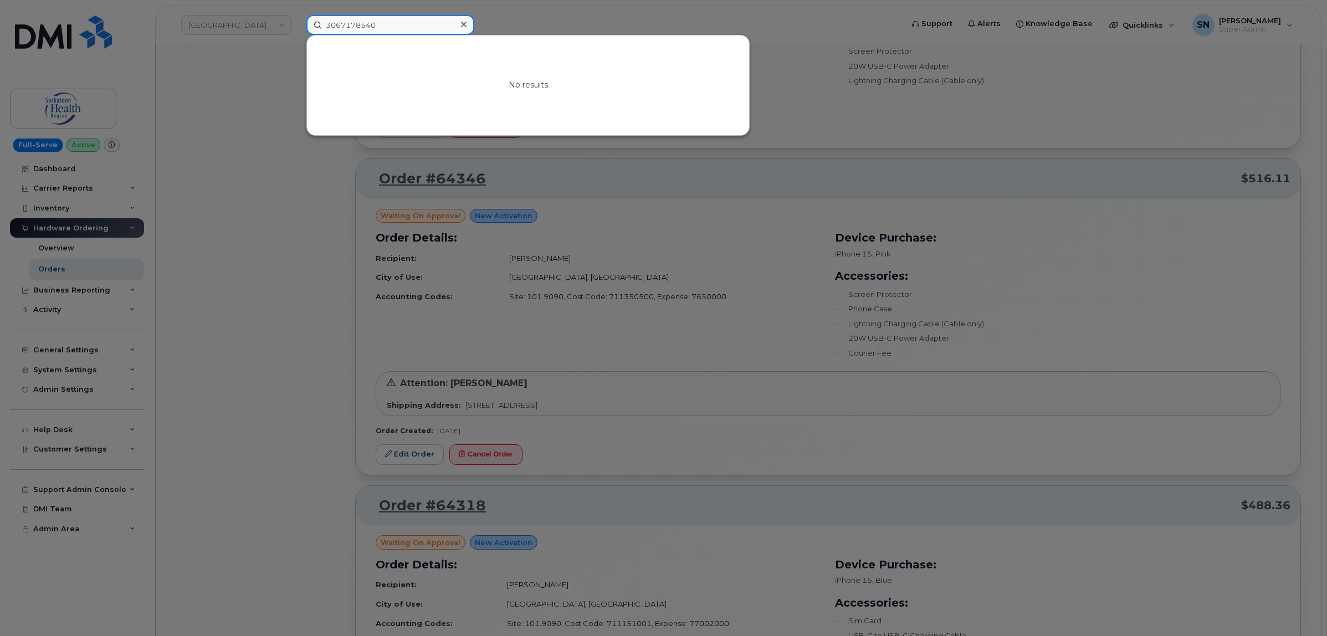
type input "3067178540"
drag, startPoint x: 414, startPoint y: 22, endPoint x: 273, endPoint y: 10, distance: 141.8
click at [297, 15] on div "3067178540 No results" at bounding box center [600, 25] width 607 height 20
click at [424, 20] on input at bounding box center [390, 25] width 168 height 20
paste input "306-717-8540"
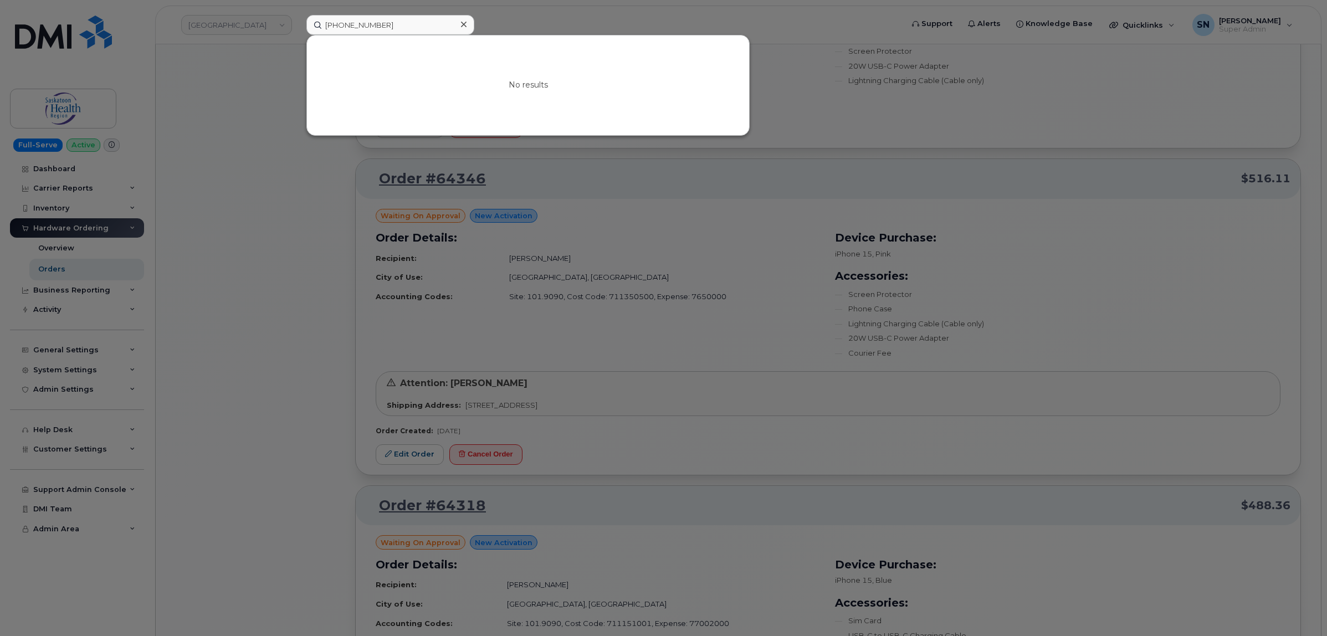
click at [181, 164] on div at bounding box center [663, 318] width 1327 height 636
drag, startPoint x: 405, startPoint y: 23, endPoint x: 312, endPoint y: 44, distance: 96.0
click at [297, 17] on div "306-717-8540 No results" at bounding box center [600, 25] width 607 height 20
type input "3067178540"
click at [256, 367] on div at bounding box center [663, 318] width 1327 height 636
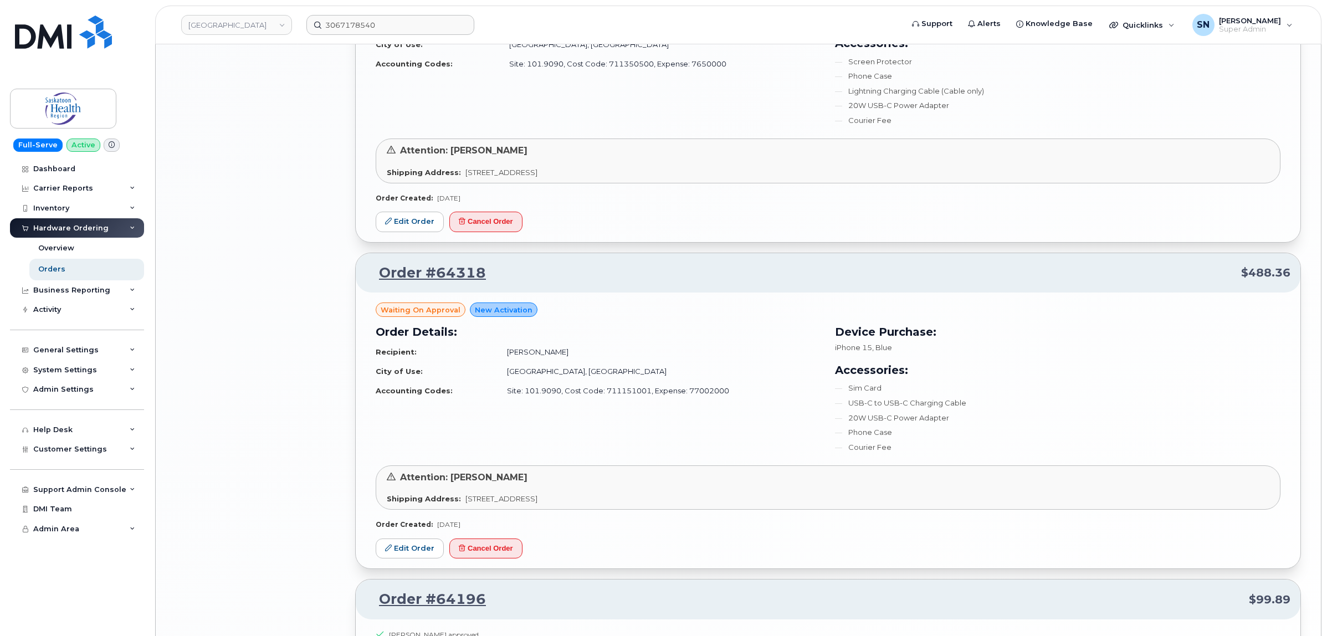
scroll to position [1904, 0]
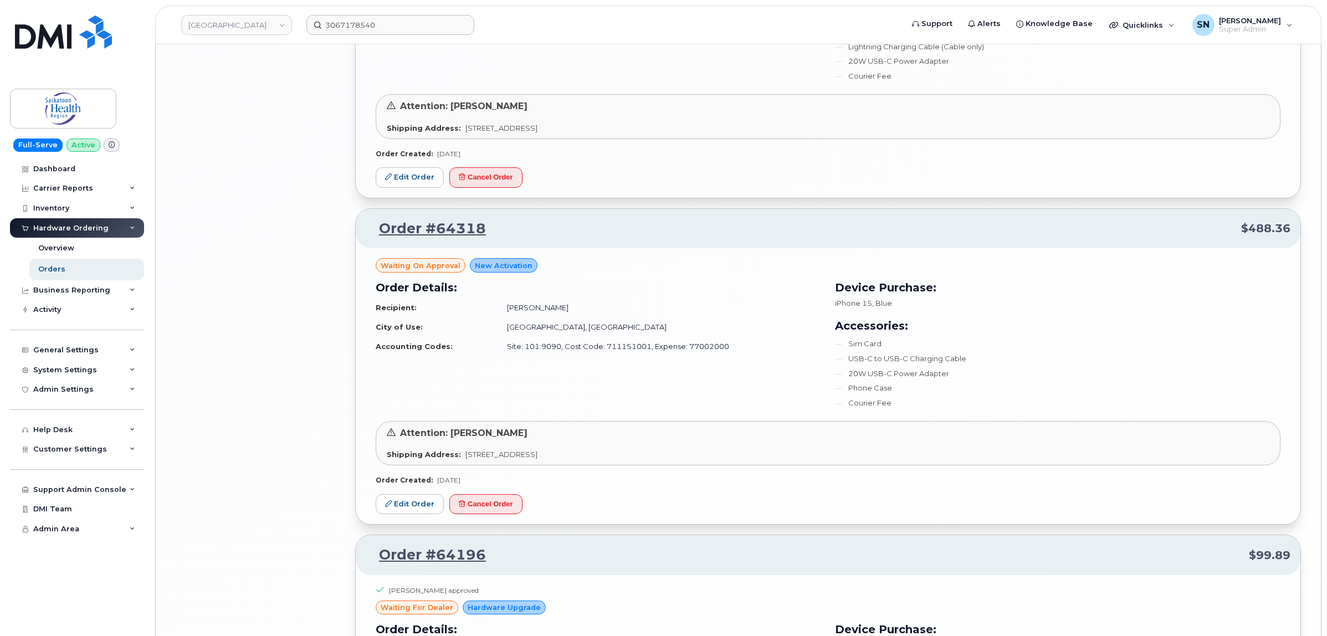
drag, startPoint x: 195, startPoint y: 391, endPoint x: 220, endPoint y: 392, distance: 25.5
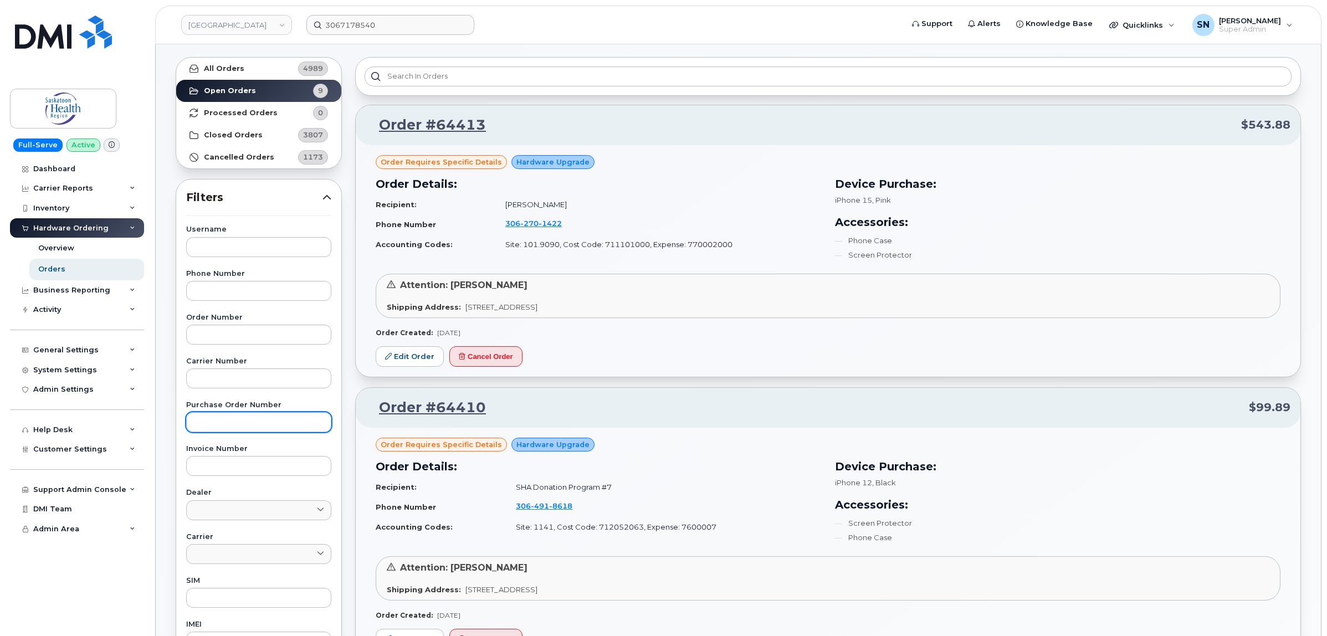
scroll to position [69, 0]
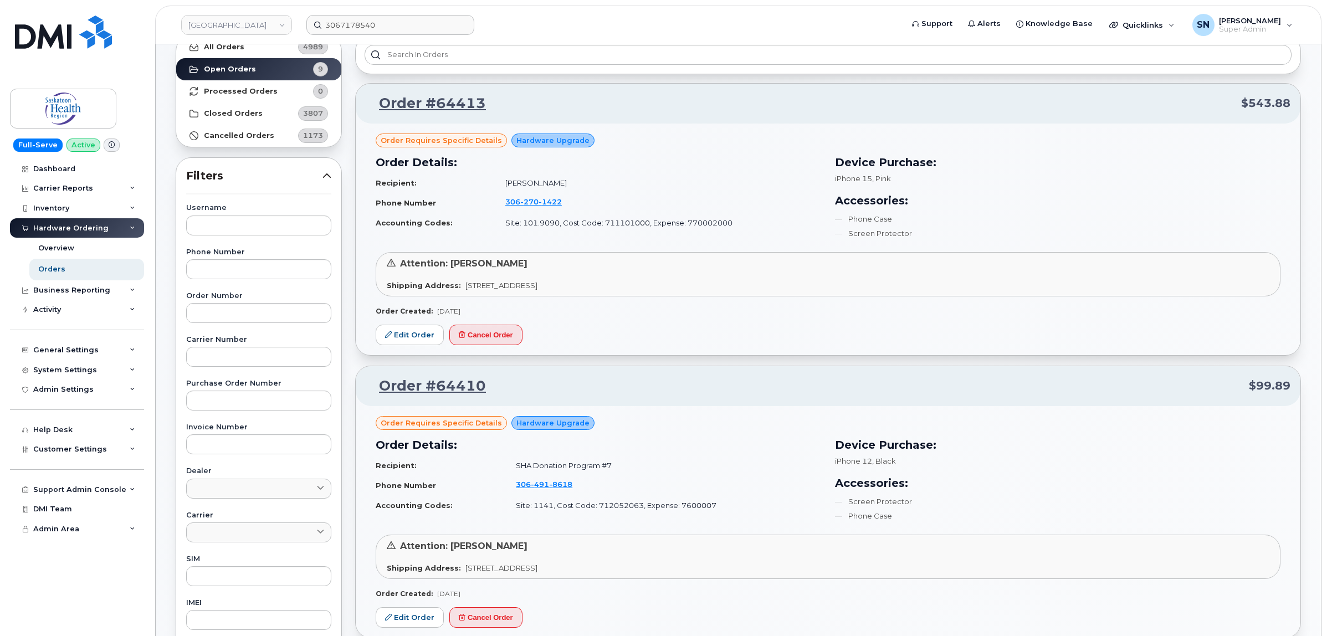
click at [669, 68] on div at bounding box center [828, 54] width 946 height 39
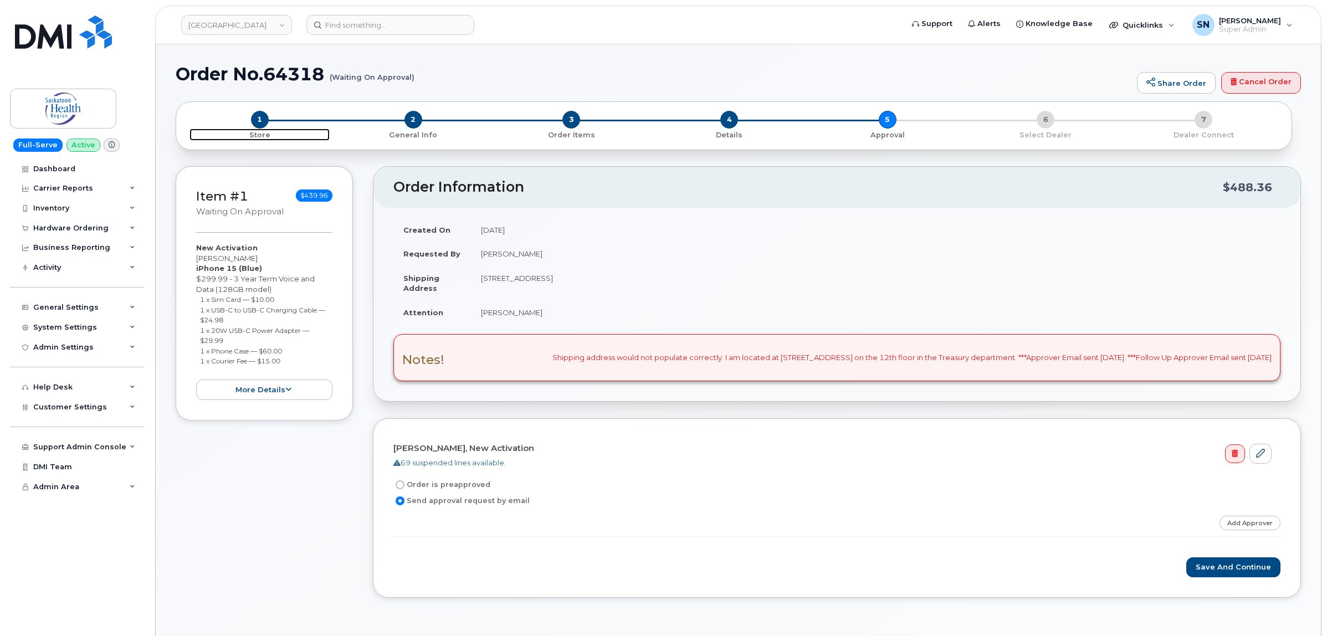
click at [259, 125] on span "1" at bounding box center [260, 120] width 18 height 18
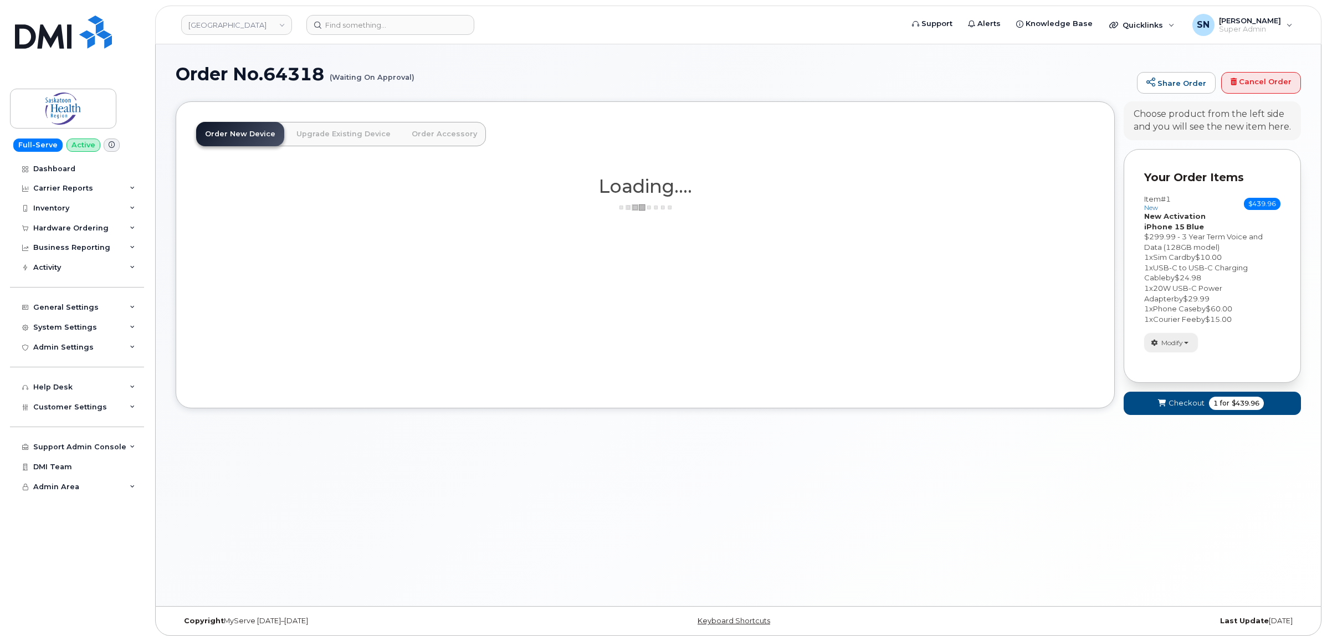
click at [1179, 343] on span "Modify" at bounding box center [1172, 343] width 22 height 10
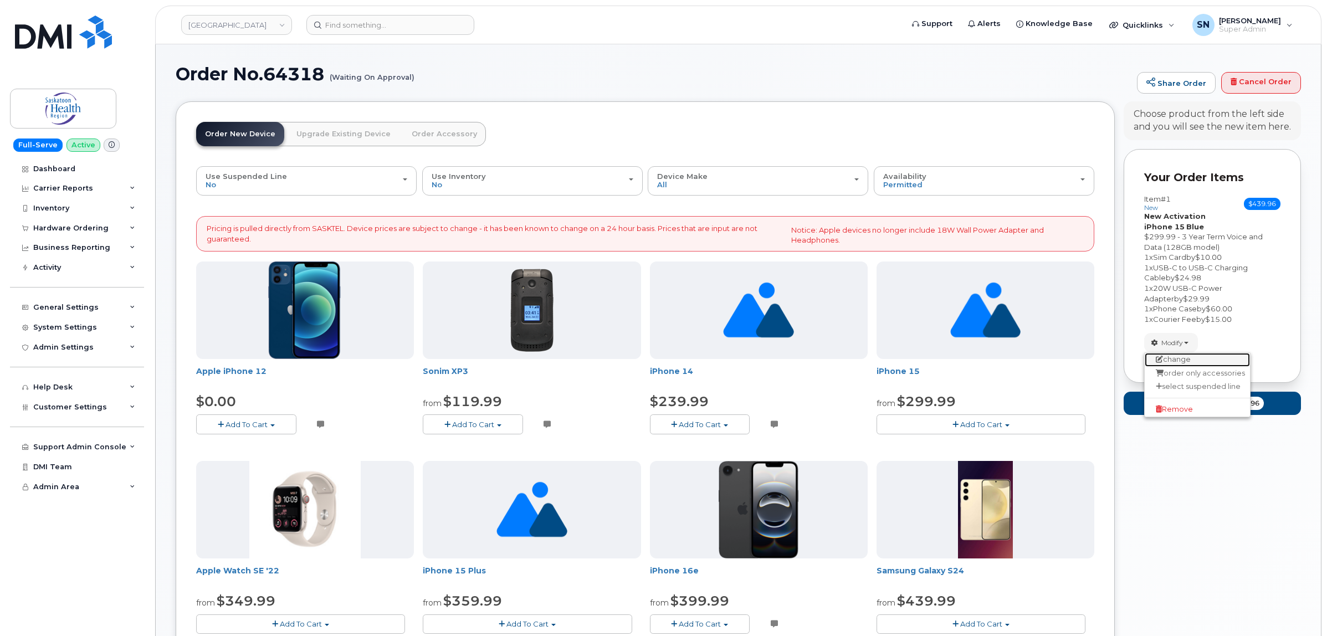
click at [1179, 366] on link "change" at bounding box center [1196, 359] width 105 height 13
